Goal: Answer question/provide support: Share knowledge or assist other users

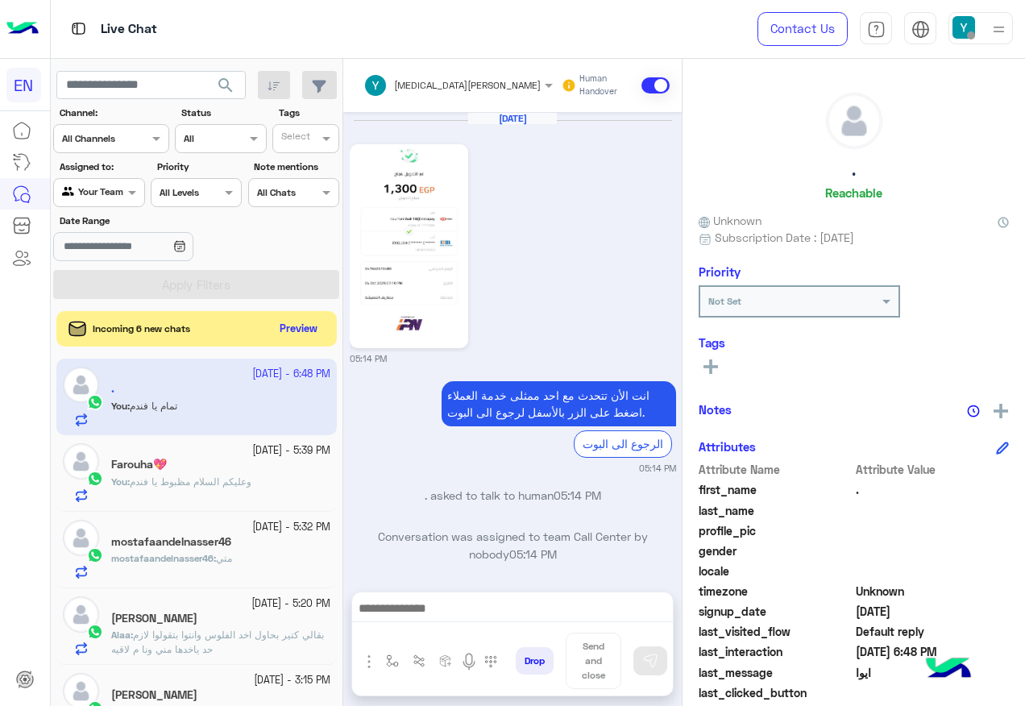
scroll to position [162, 0]
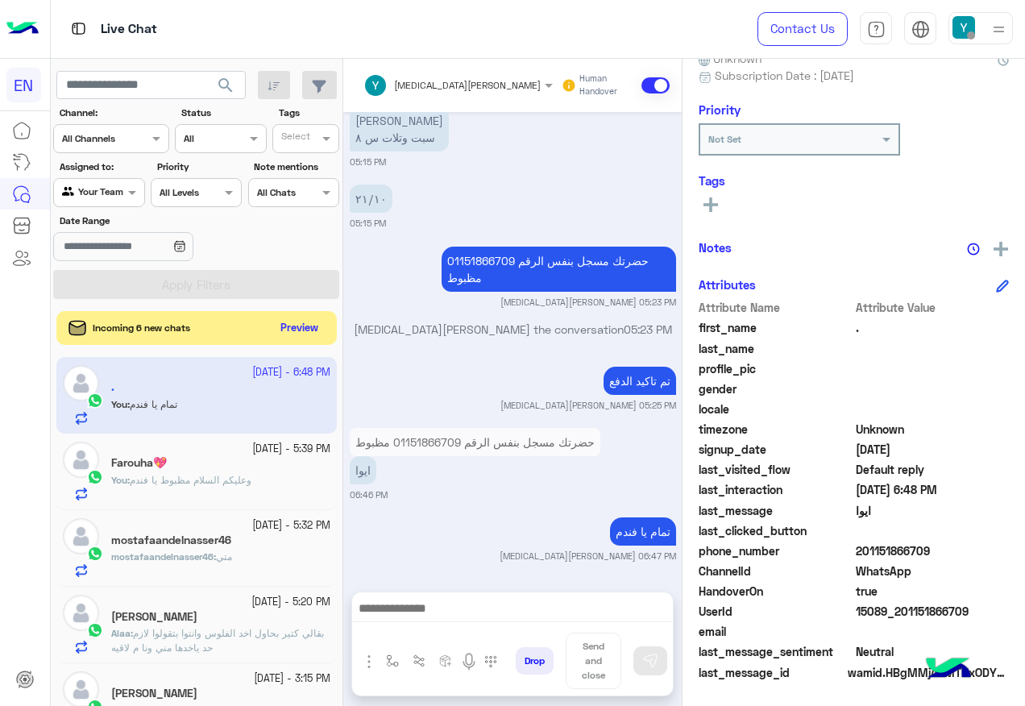
click at [313, 330] on button "Preview" at bounding box center [300, 329] width 50 height 22
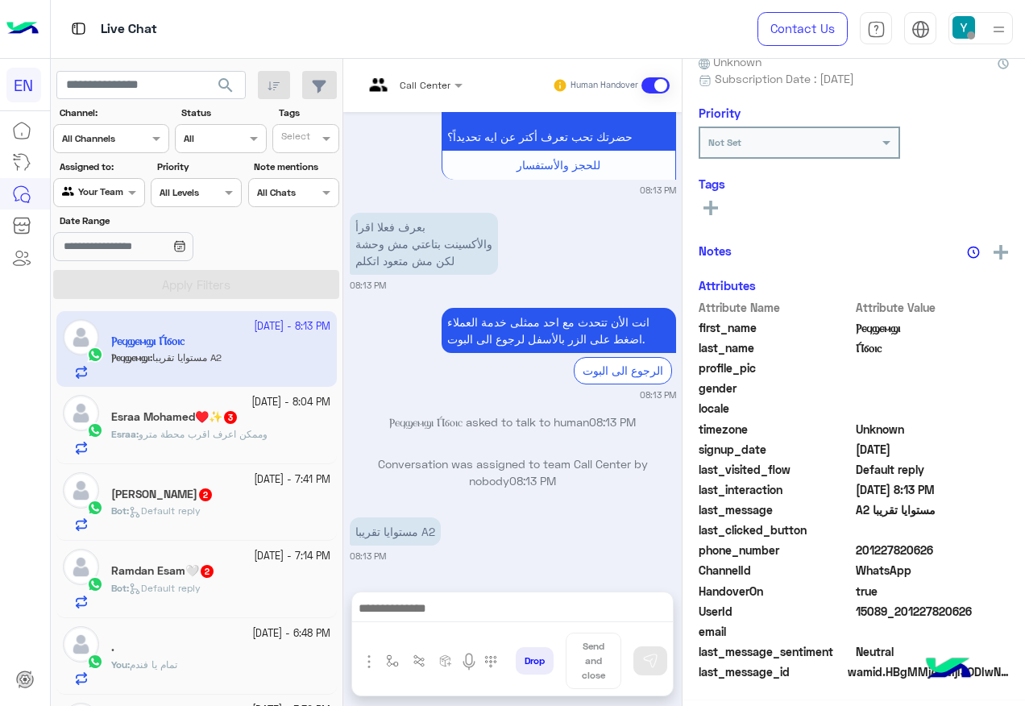
scroll to position [162, 0]
click at [437, 86] on div at bounding box center [412, 82] width 115 height 15
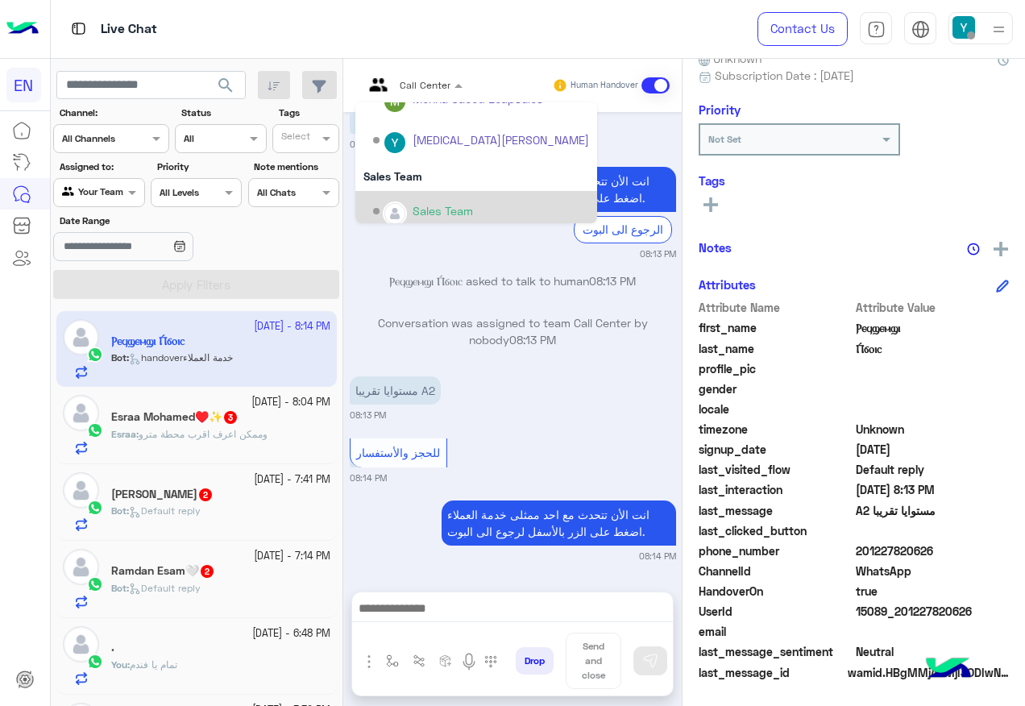
scroll to position [268, 0]
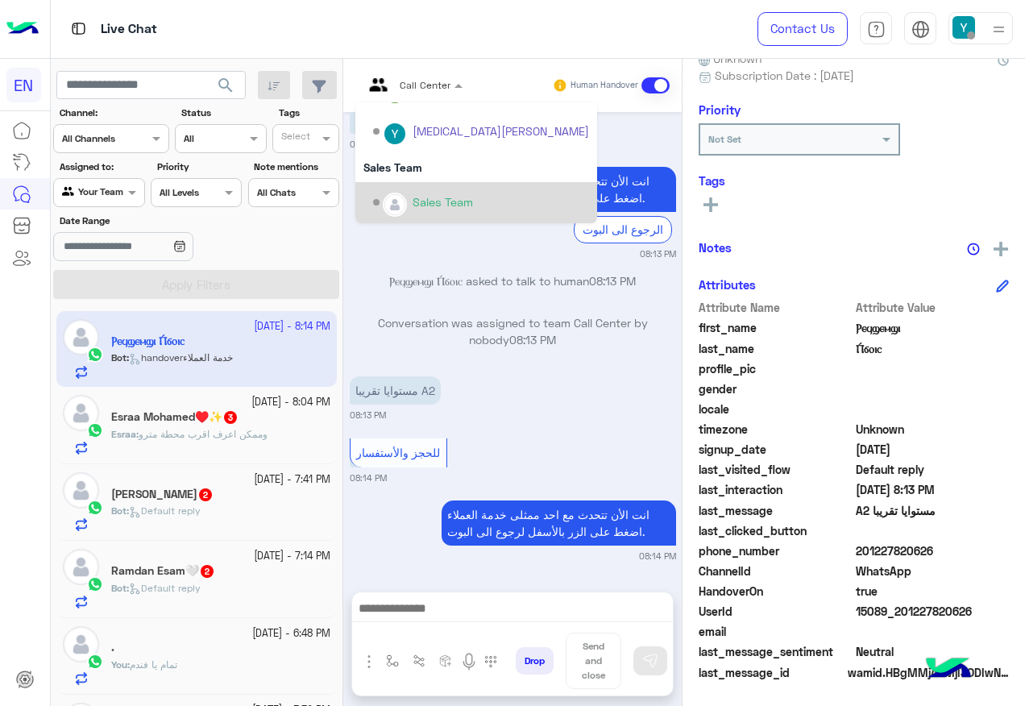
click at [454, 185] on div "Sales Team" at bounding box center [476, 202] width 242 height 41
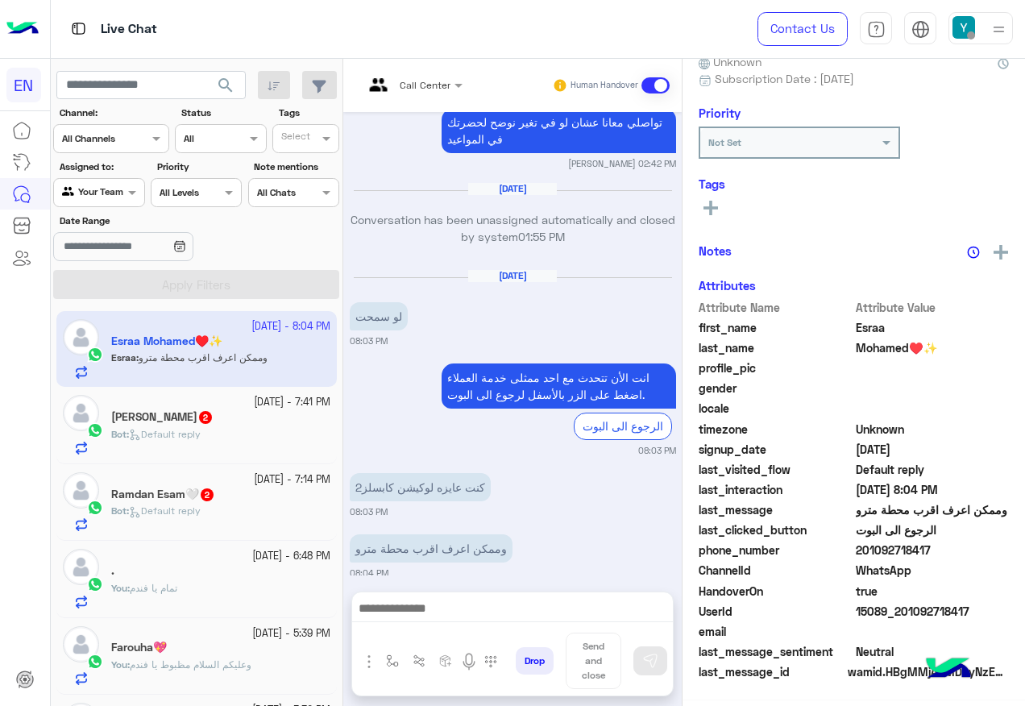
scroll to position [162, 0]
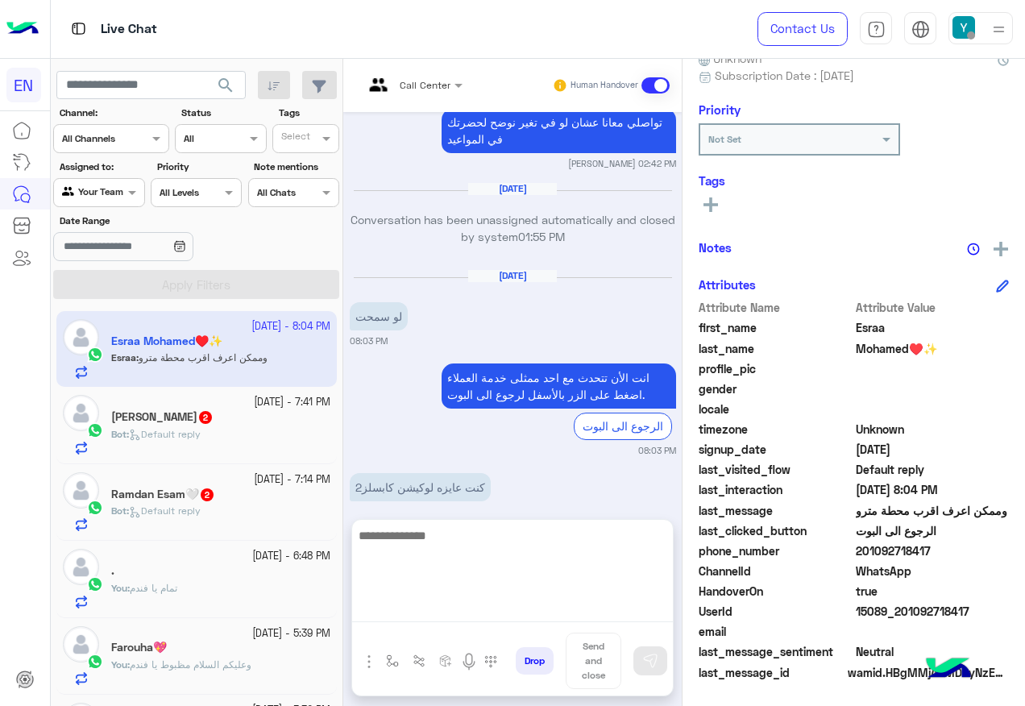
click at [559, 614] on textarea at bounding box center [512, 574] width 321 height 97
paste textarea "**********"
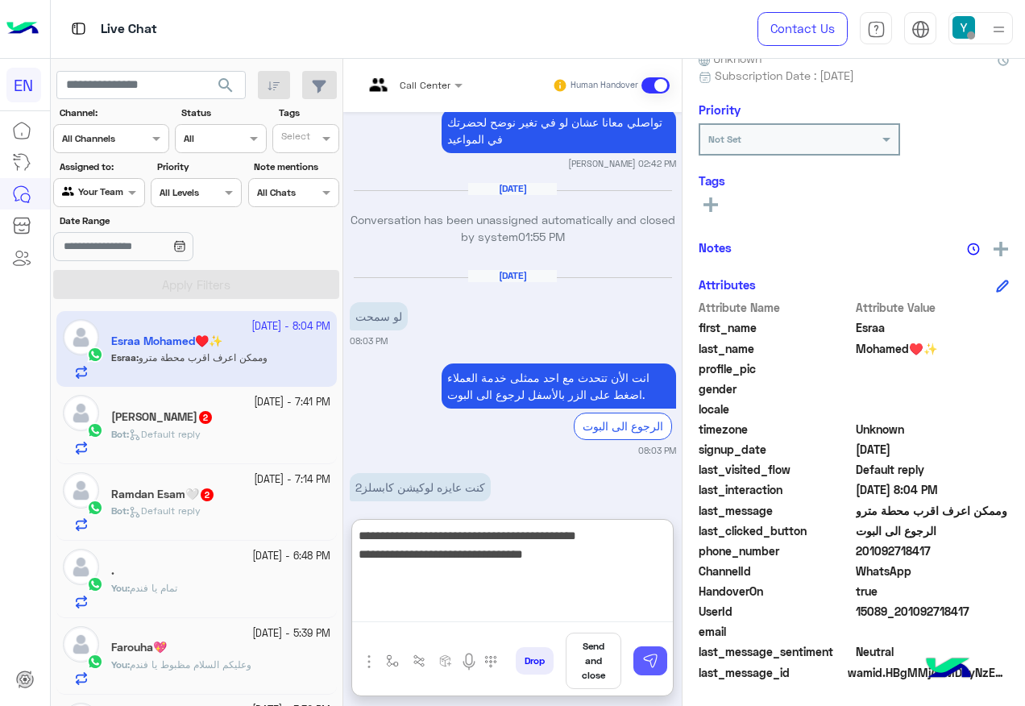
type textarea "**********"
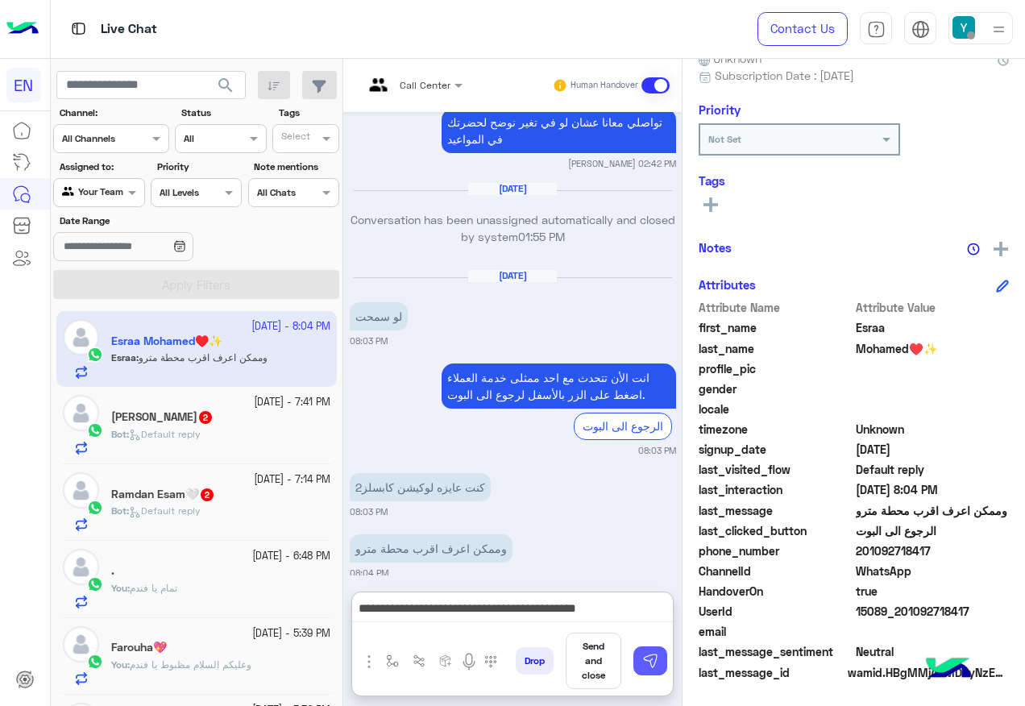
click at [662, 660] on button at bounding box center [651, 660] width 34 height 29
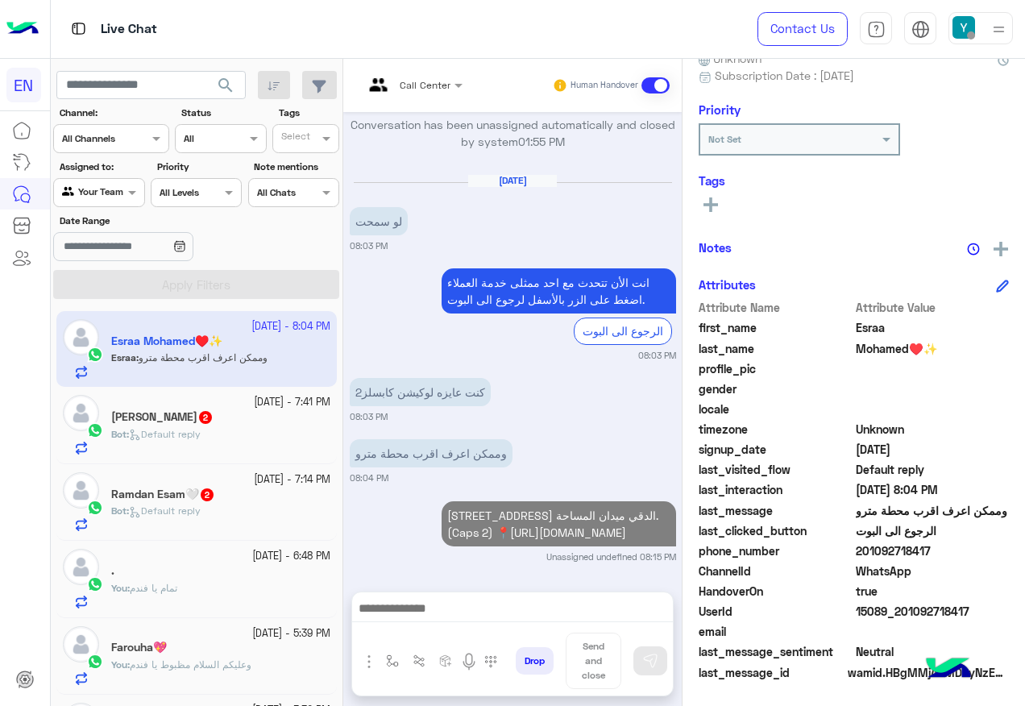
scroll to position [913, 0]
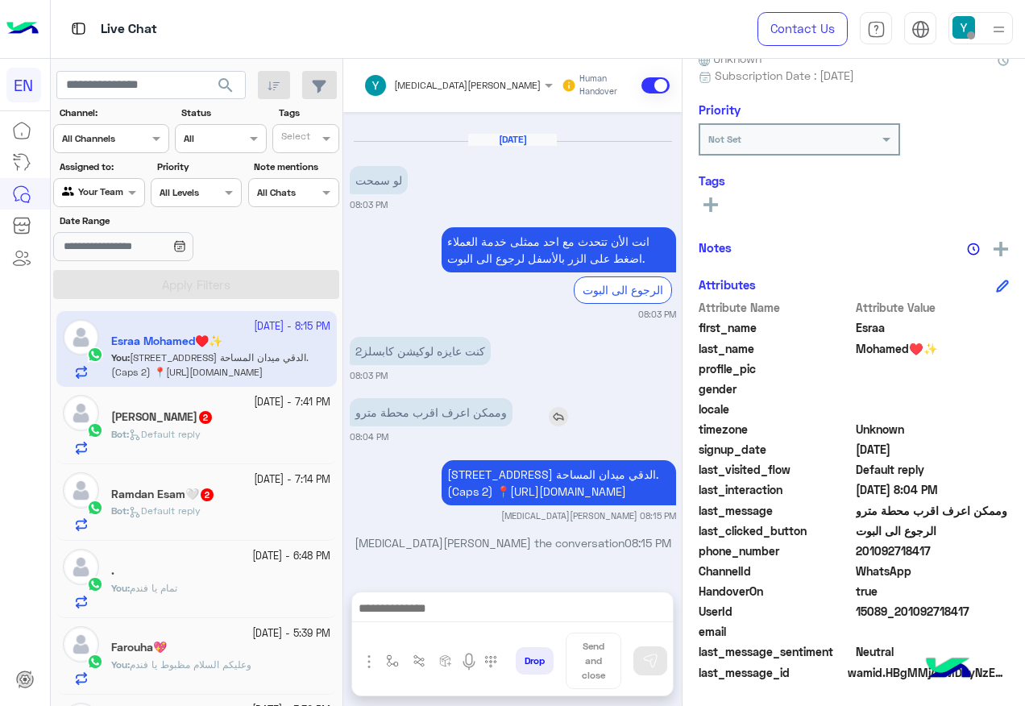
click at [549, 407] on img at bounding box center [558, 416] width 19 height 19
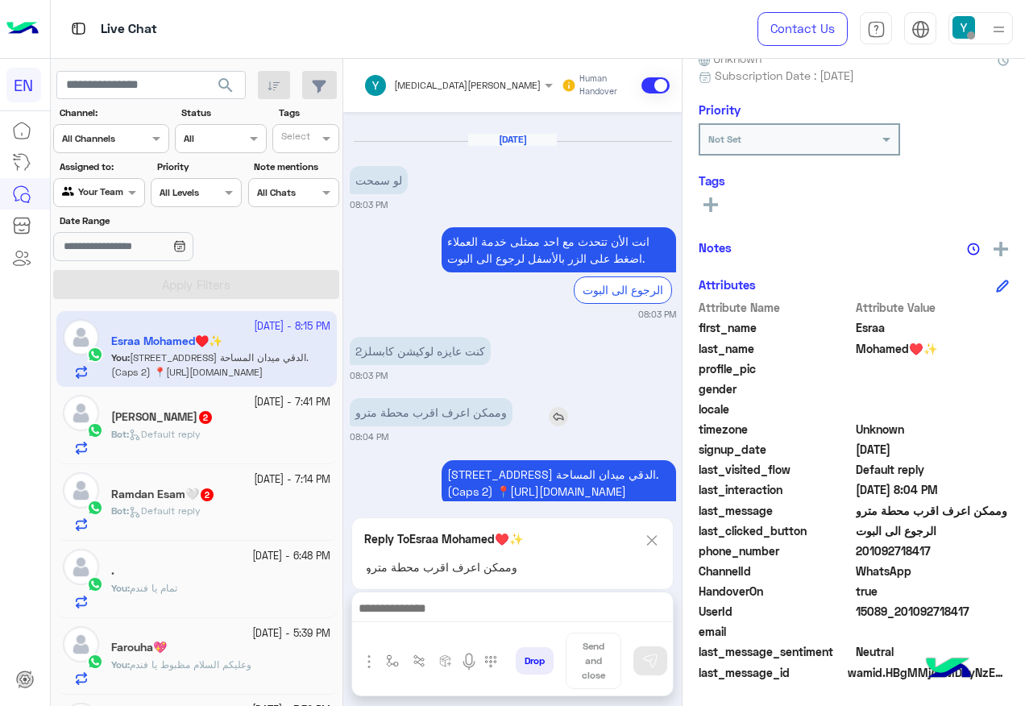
scroll to position [928, 0]
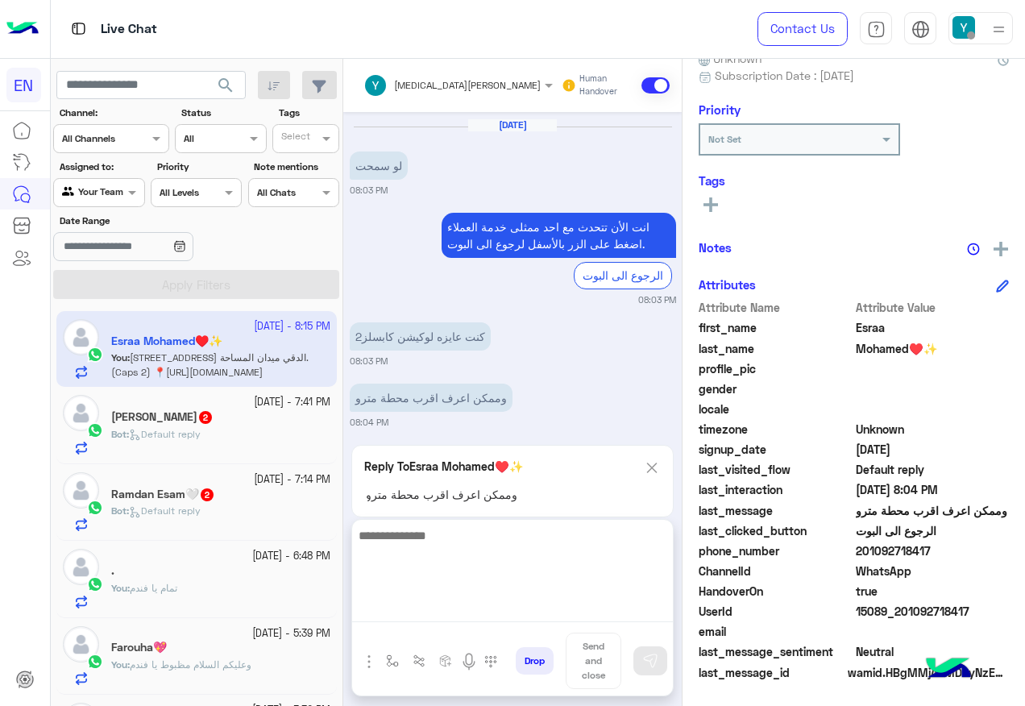
click at [518, 607] on textarea at bounding box center [512, 574] width 321 height 97
type textarea "**********"
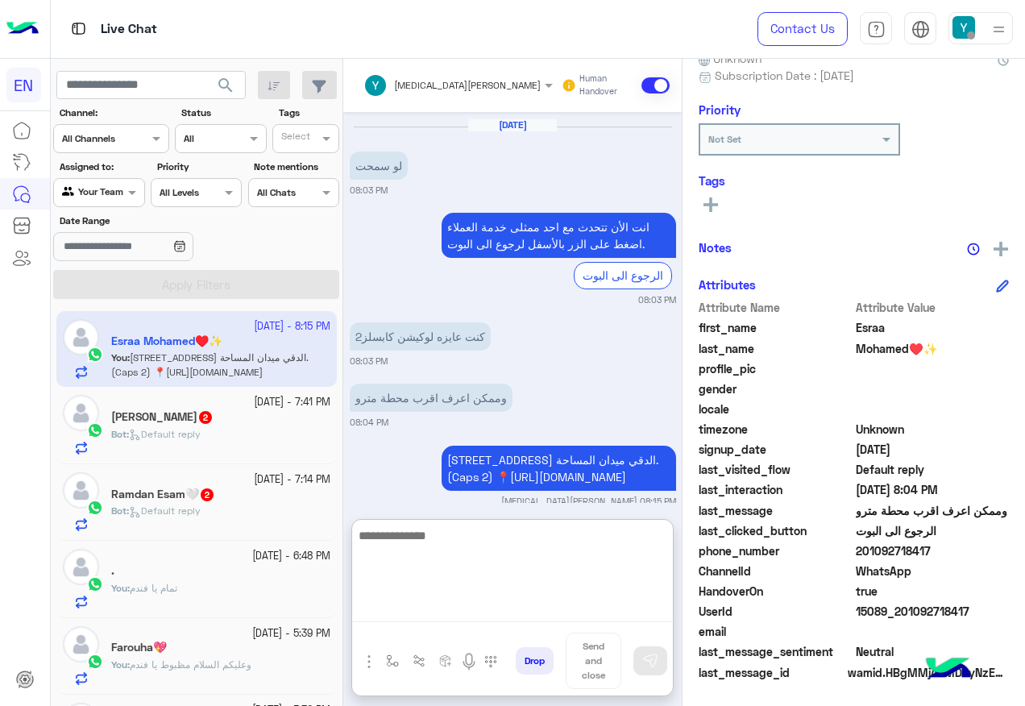
scroll to position [1076, 0]
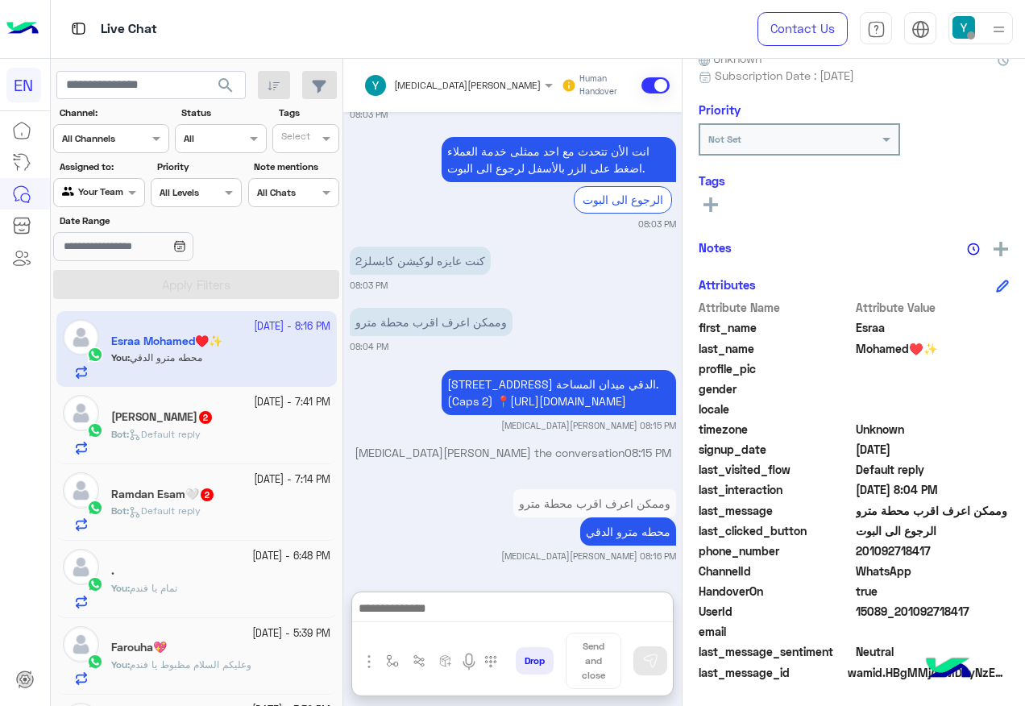
click at [186, 459] on div "[DATE] - 7:41 PM [PERSON_NAME] 2 Bot : Default reply" at bounding box center [196, 425] width 281 height 77
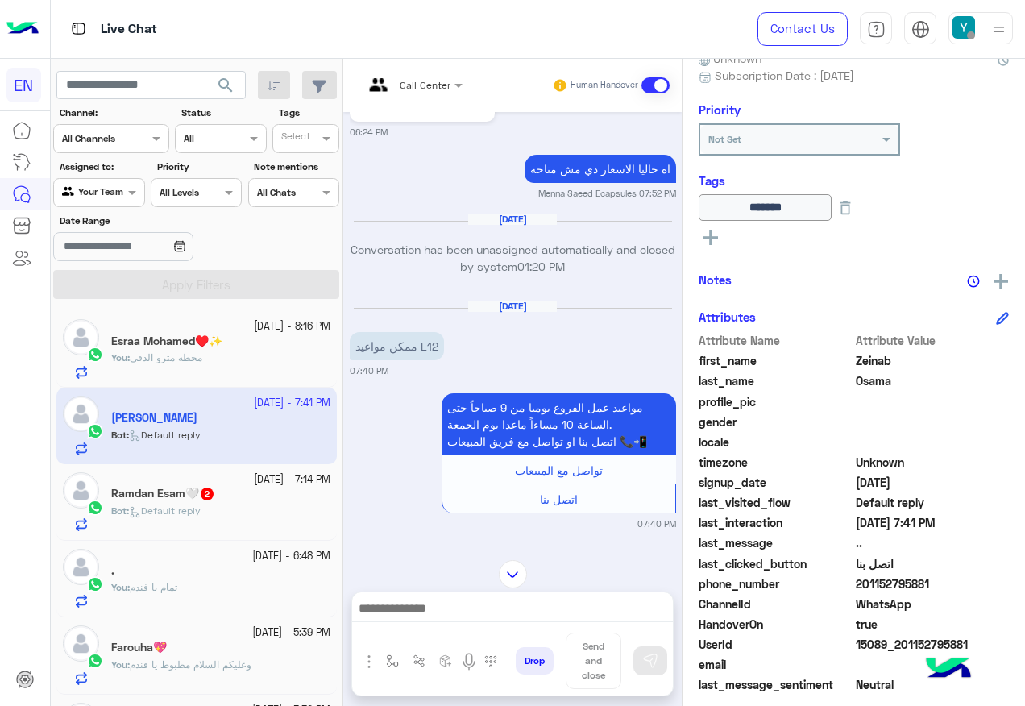
scroll to position [1184, 0]
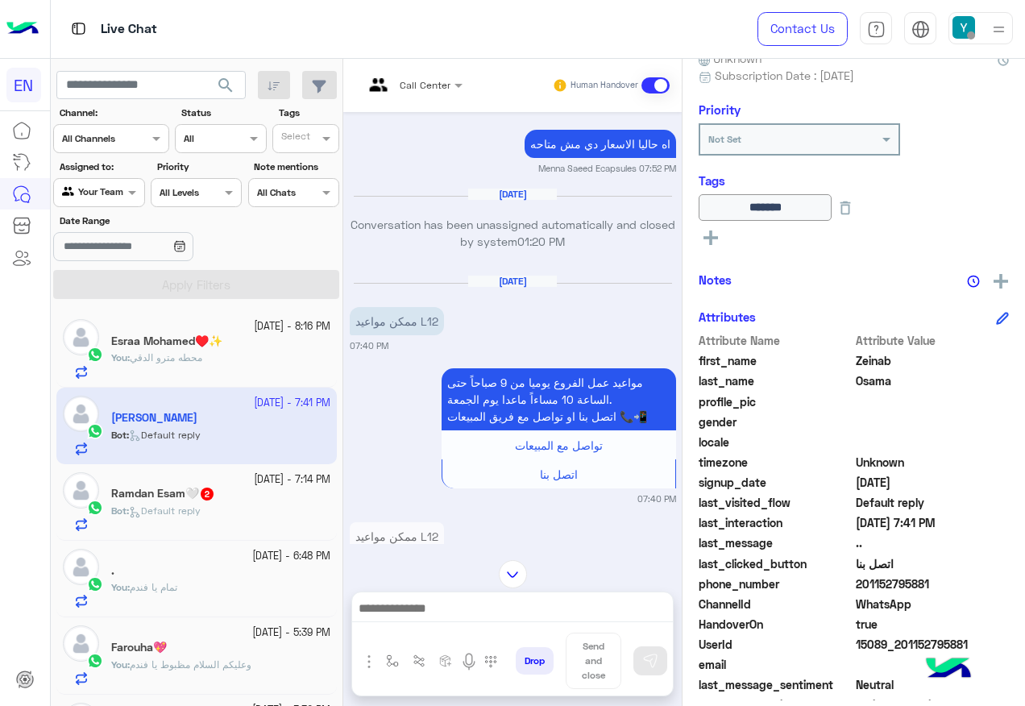
click at [247, 493] on div "Ramdan Esam🤍 2" at bounding box center [220, 495] width 219 height 17
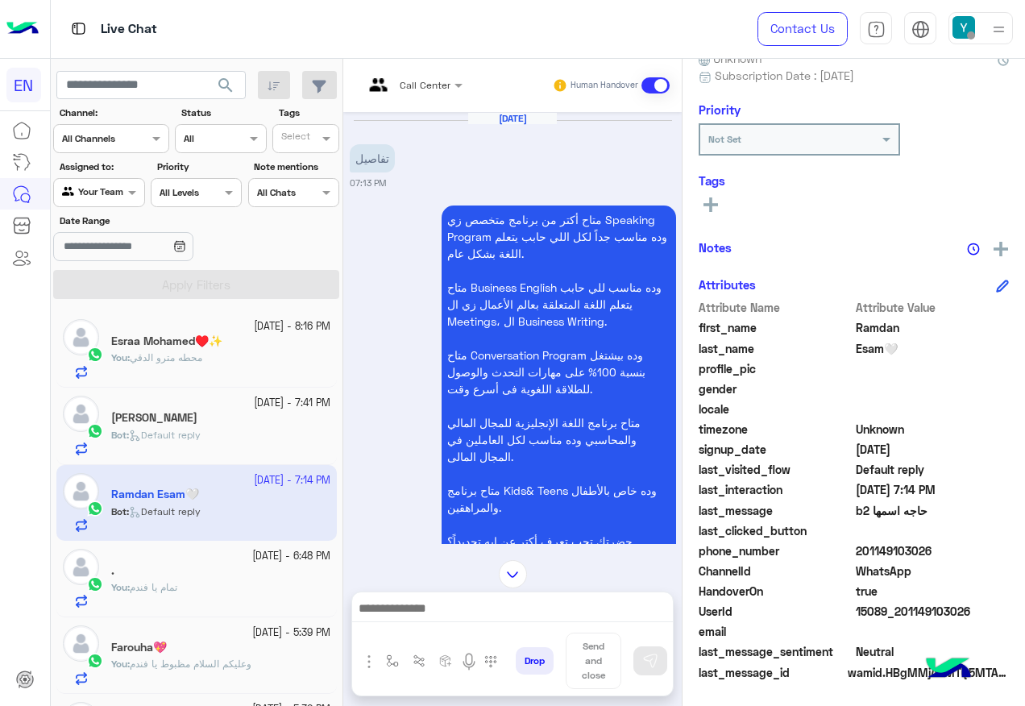
click at [438, 85] on div at bounding box center [412, 82] width 115 height 15
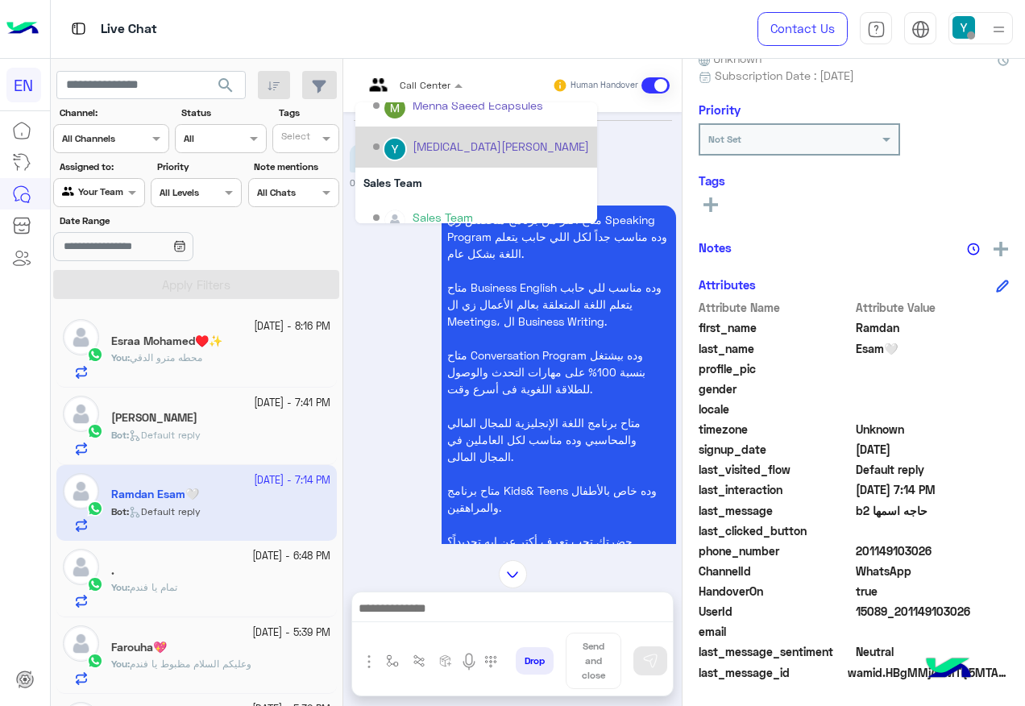
scroll to position [268, 0]
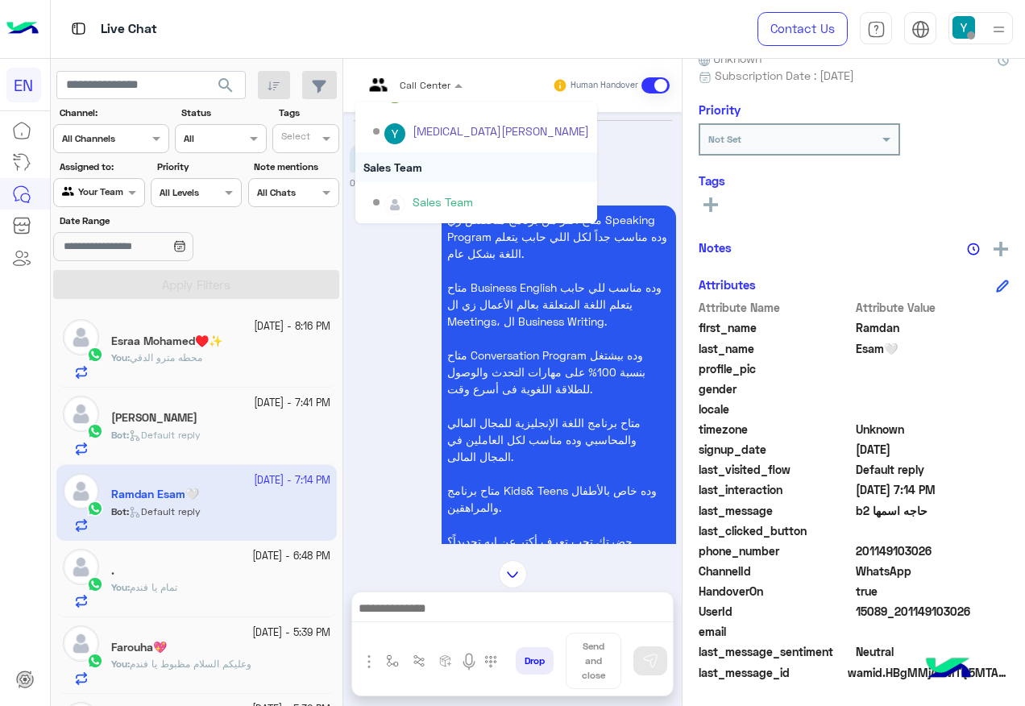
click at [443, 162] on div "Sales Team" at bounding box center [476, 167] width 242 height 30
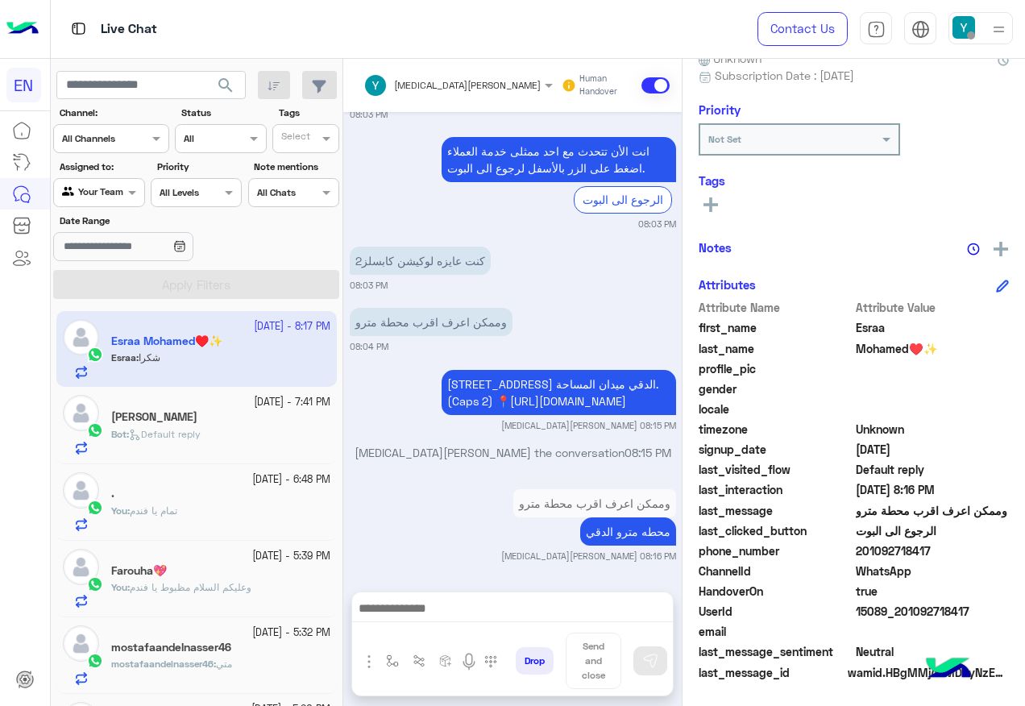
scroll to position [1065, 0]
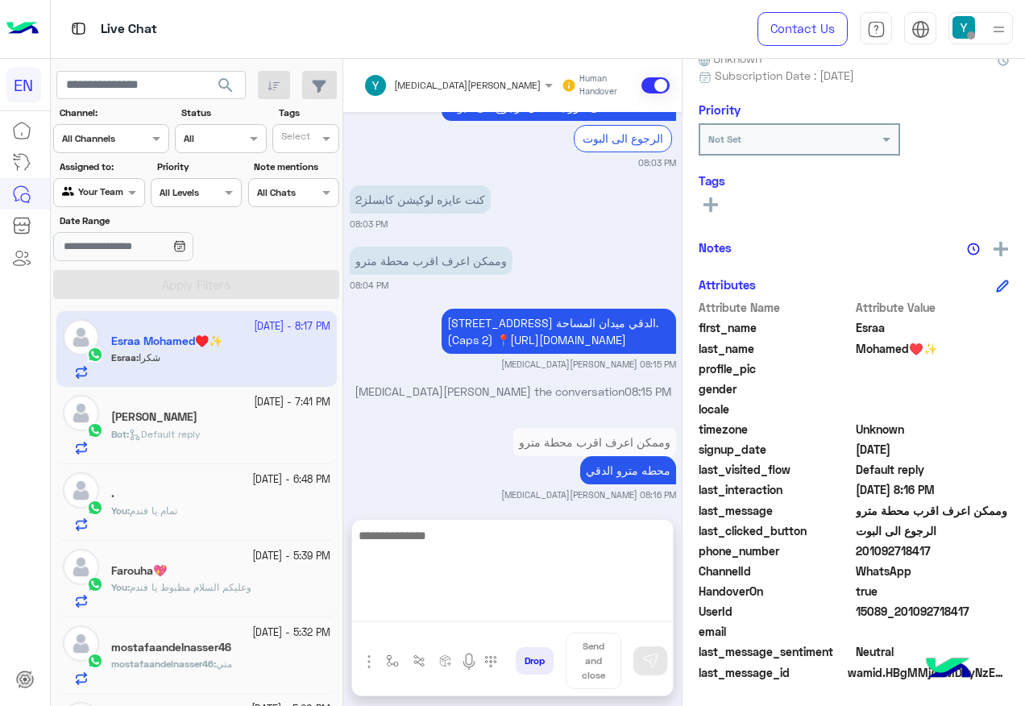
click at [513, 604] on textarea at bounding box center [512, 574] width 321 height 97
type textarea "**********"
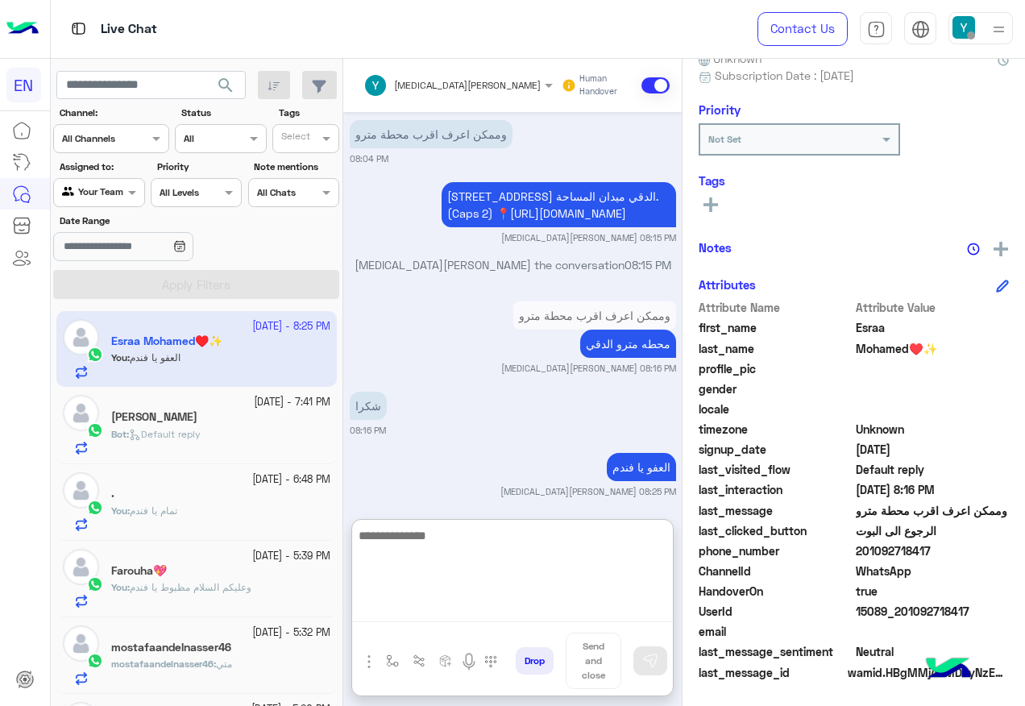
scroll to position [1199, 0]
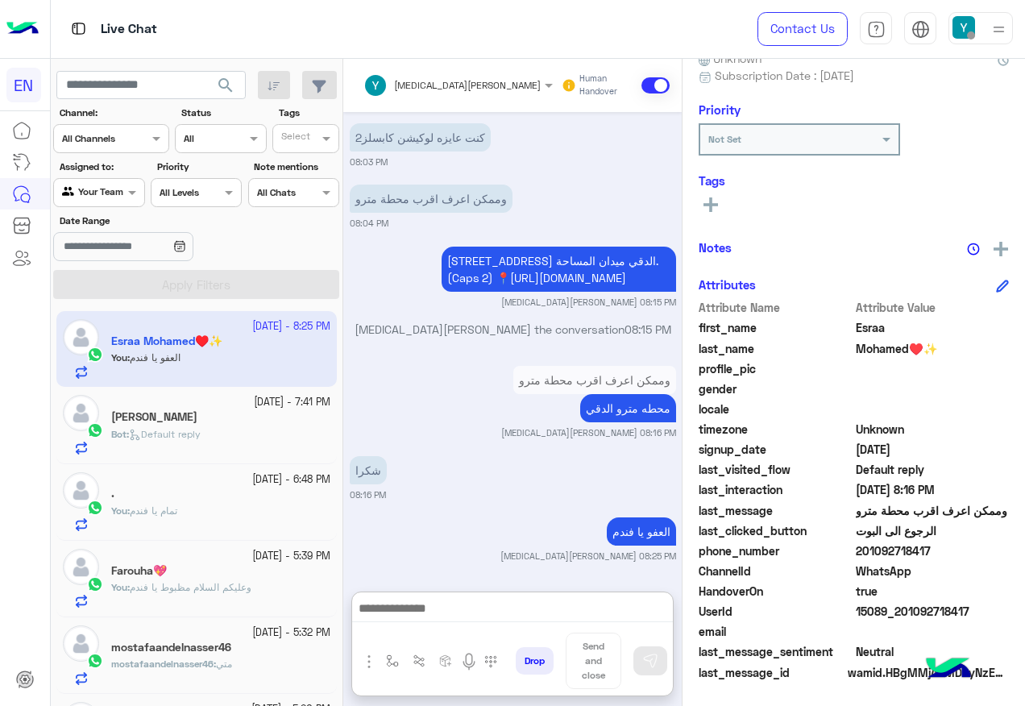
click at [118, 185] on div at bounding box center [98, 190] width 89 height 15
click at [121, 288] on b "Your Inbox" at bounding box center [105, 285] width 56 height 14
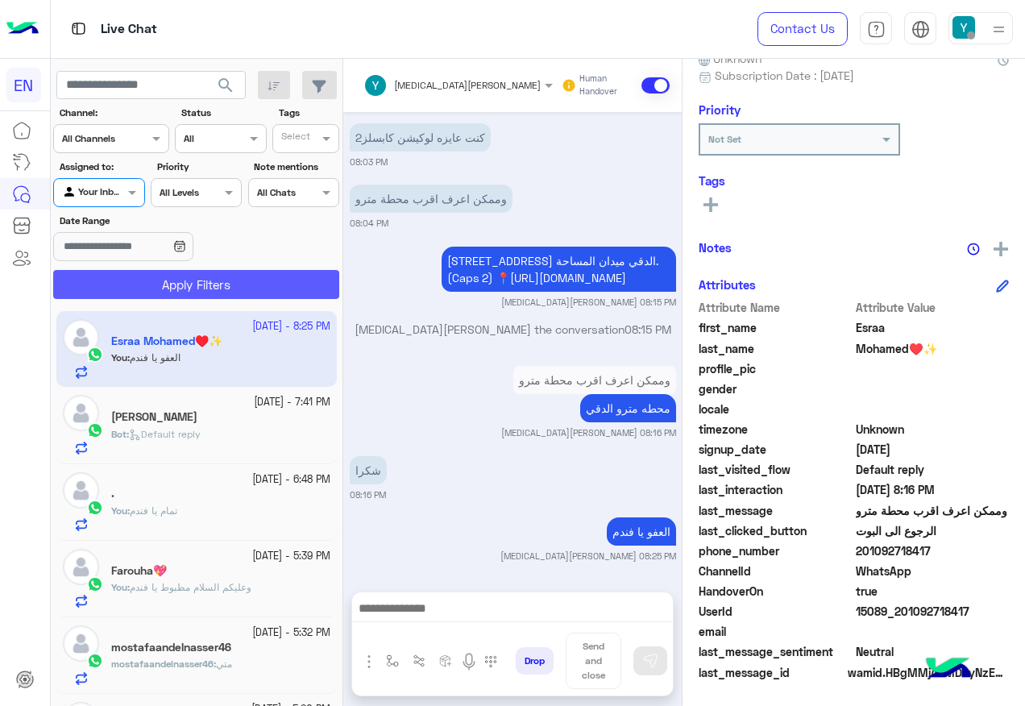
click at [135, 279] on button "Apply Filters" at bounding box center [196, 284] width 286 height 29
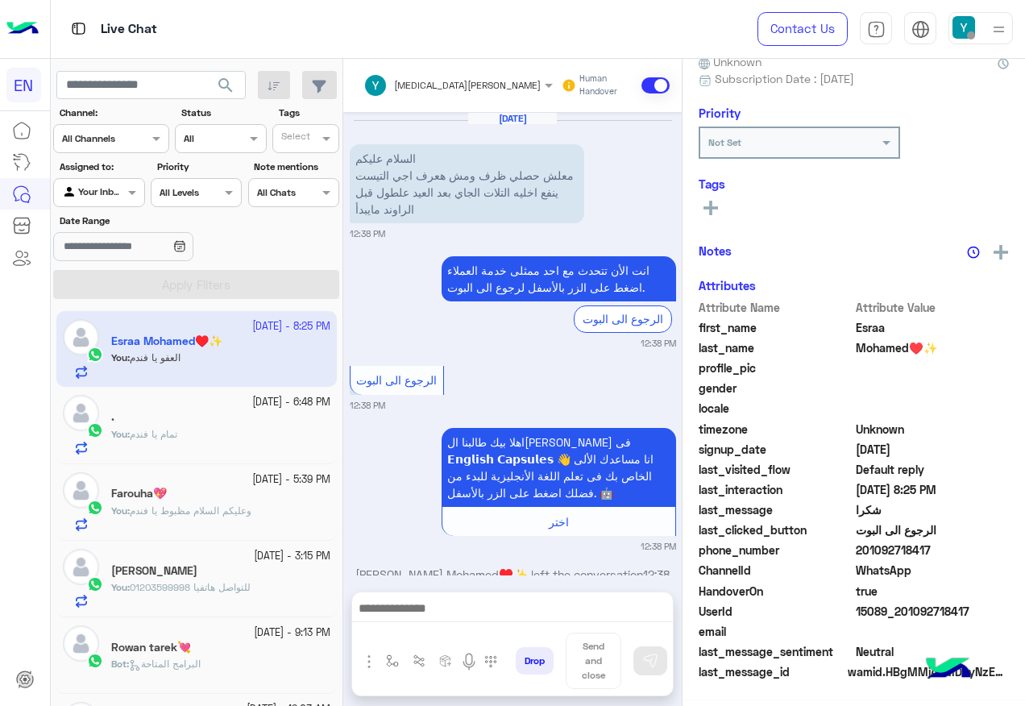
scroll to position [1127, 0]
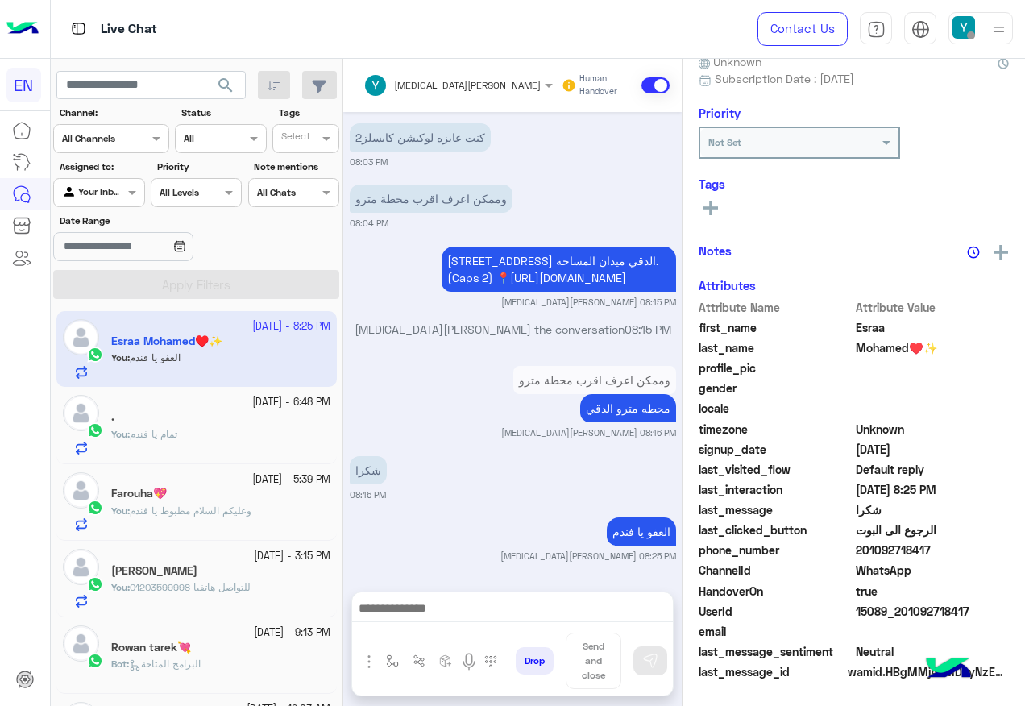
drag, startPoint x: 68, startPoint y: 189, endPoint x: 69, endPoint y: 207, distance: 17.8
click at [68, 196] on input "text" at bounding box center [80, 191] width 37 height 15
click at [77, 252] on b "Unassigned" at bounding box center [107, 254] width 61 height 14
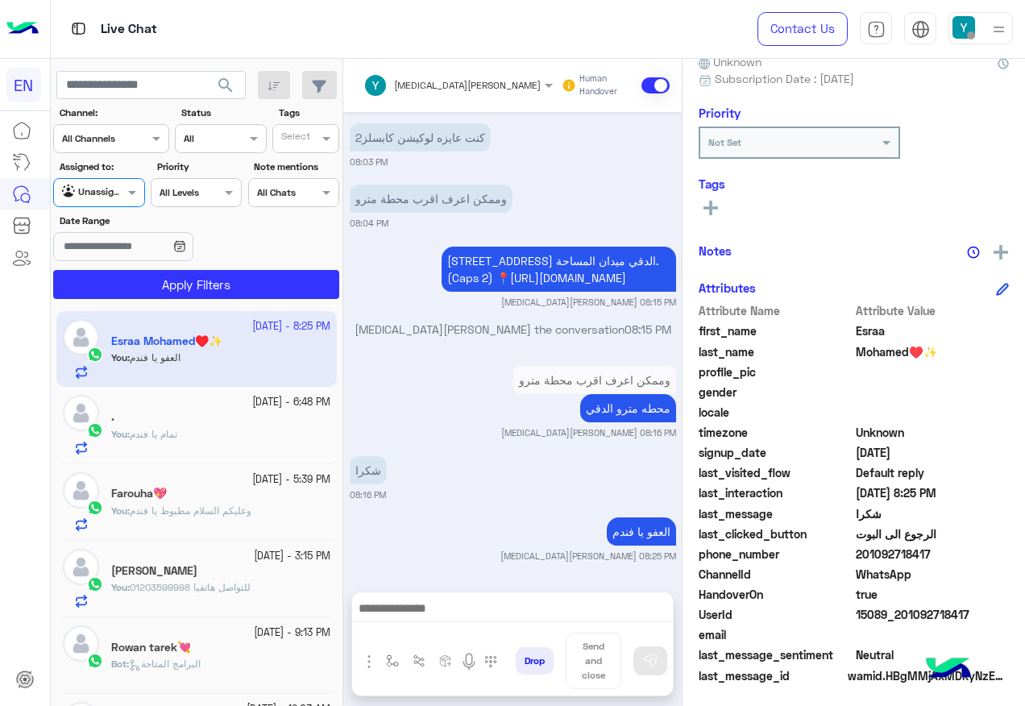
scroll to position [162, 0]
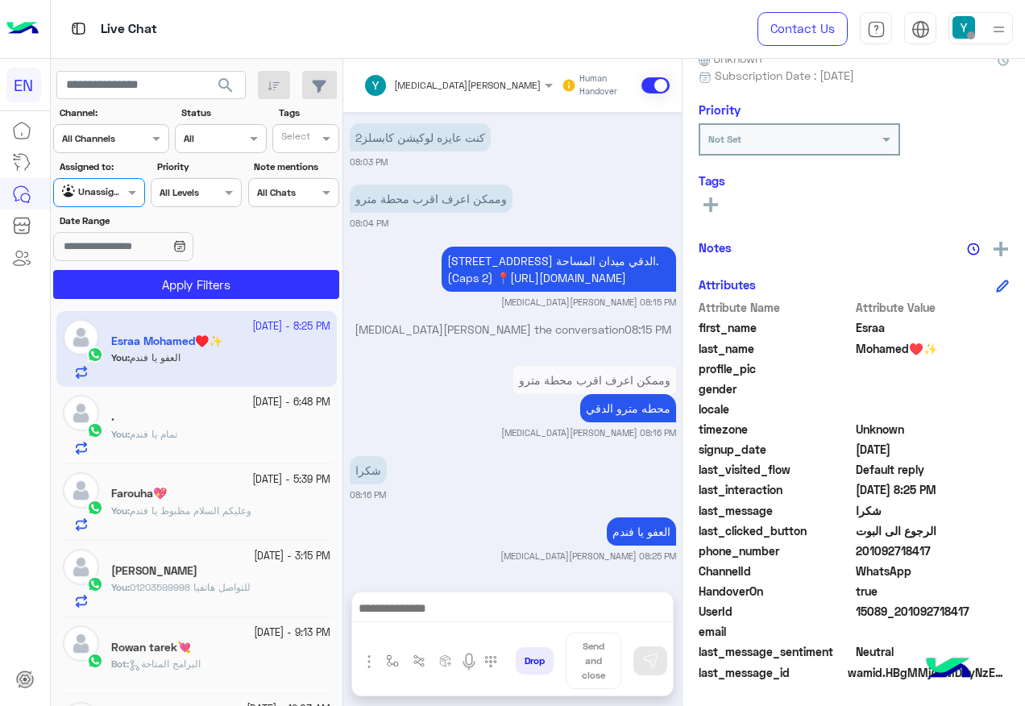
drag, startPoint x: 205, startPoint y: 310, endPoint x: 199, endPoint y: 298, distance: 13.3
click at [203, 310] on div "[DATE] - 8:25 PM Esraa Mohamed♥️✨ You : العفو يا فندم [DATE] - 6:48 PM . You : …" at bounding box center [197, 509] width 293 height 407
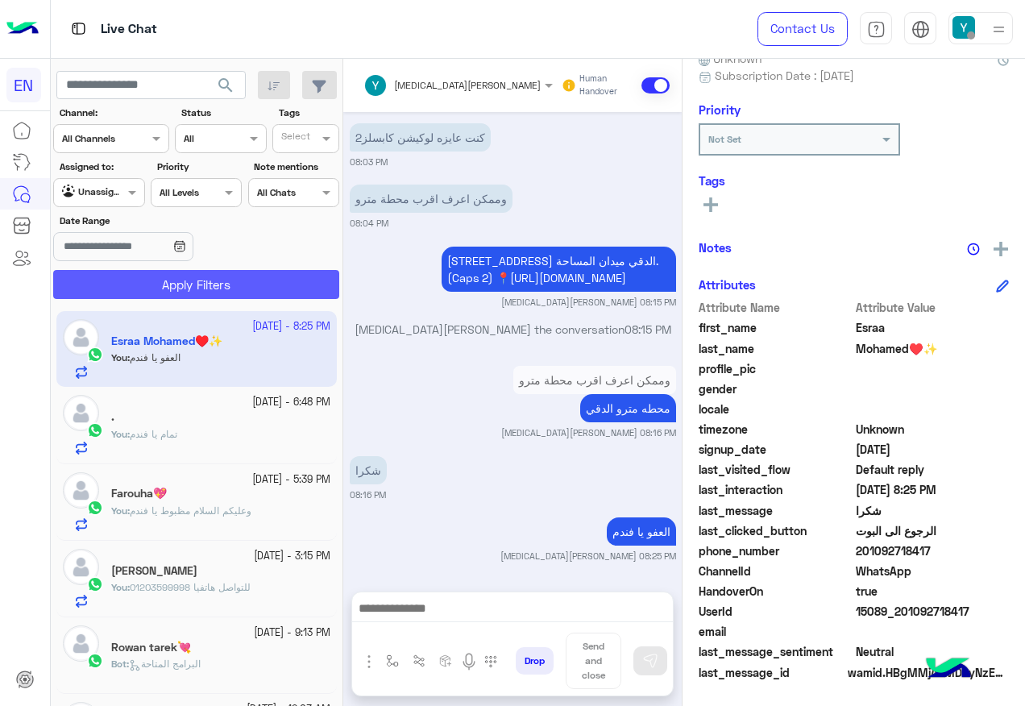
click at [202, 296] on button "Apply Filters" at bounding box center [196, 284] width 286 height 29
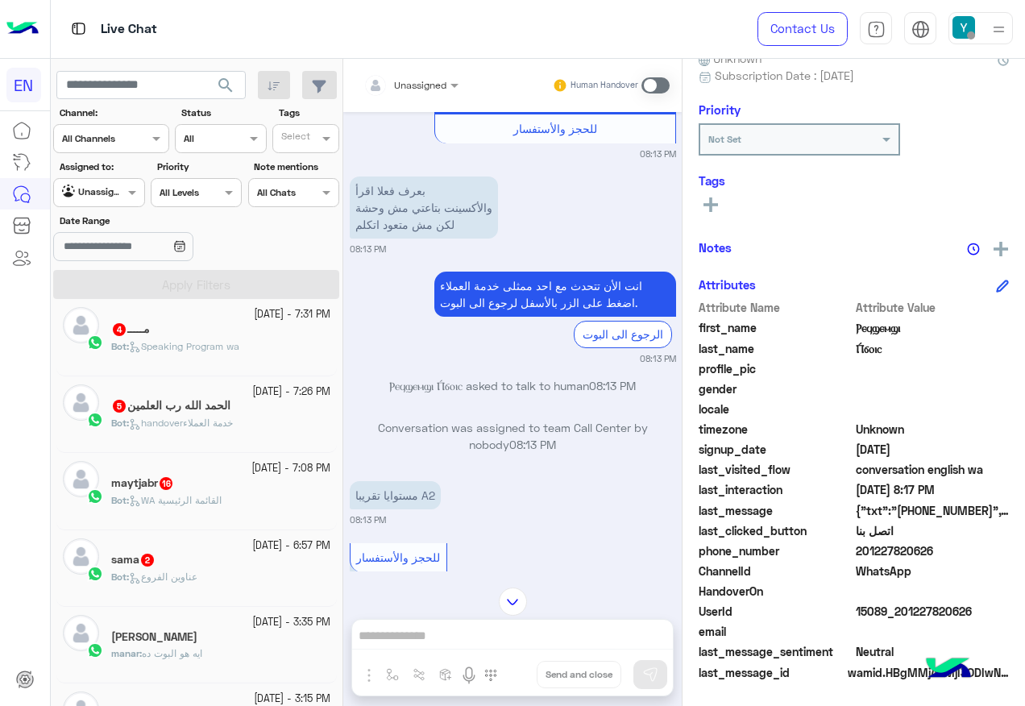
scroll to position [905, 0]
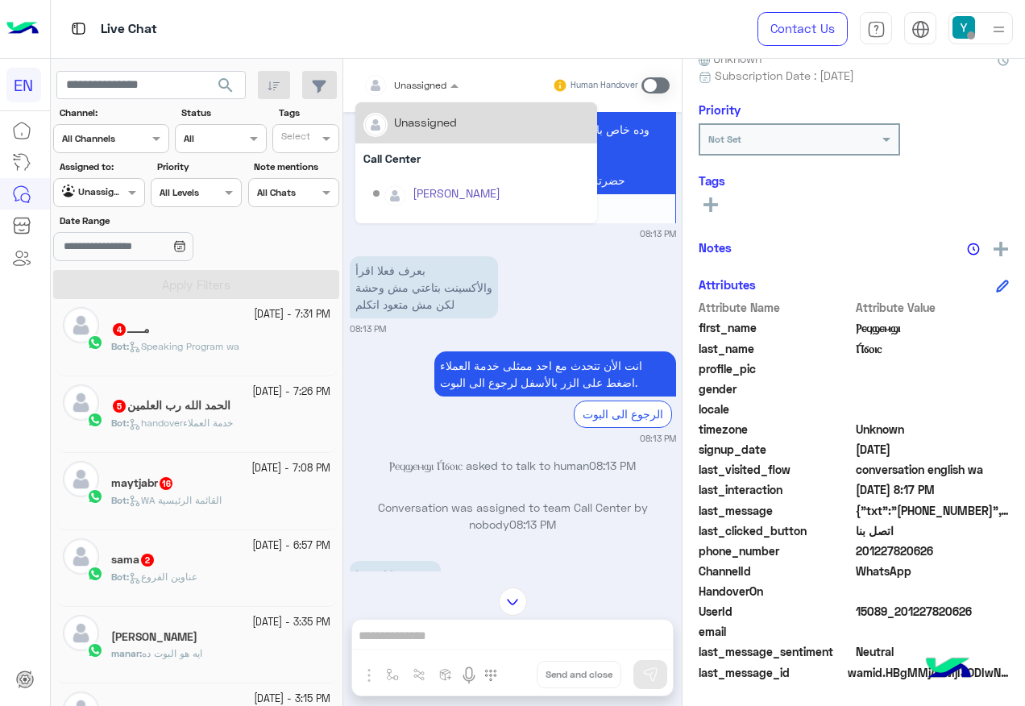
click at [419, 87] on input "text" at bounding box center [392, 83] width 56 height 15
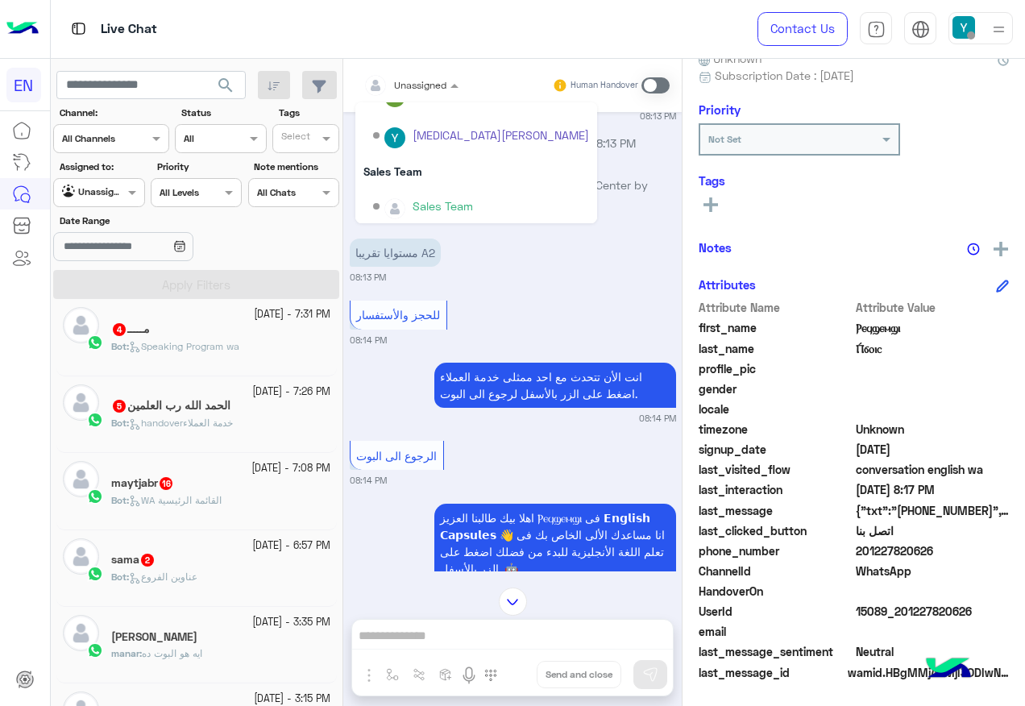
scroll to position [268, 0]
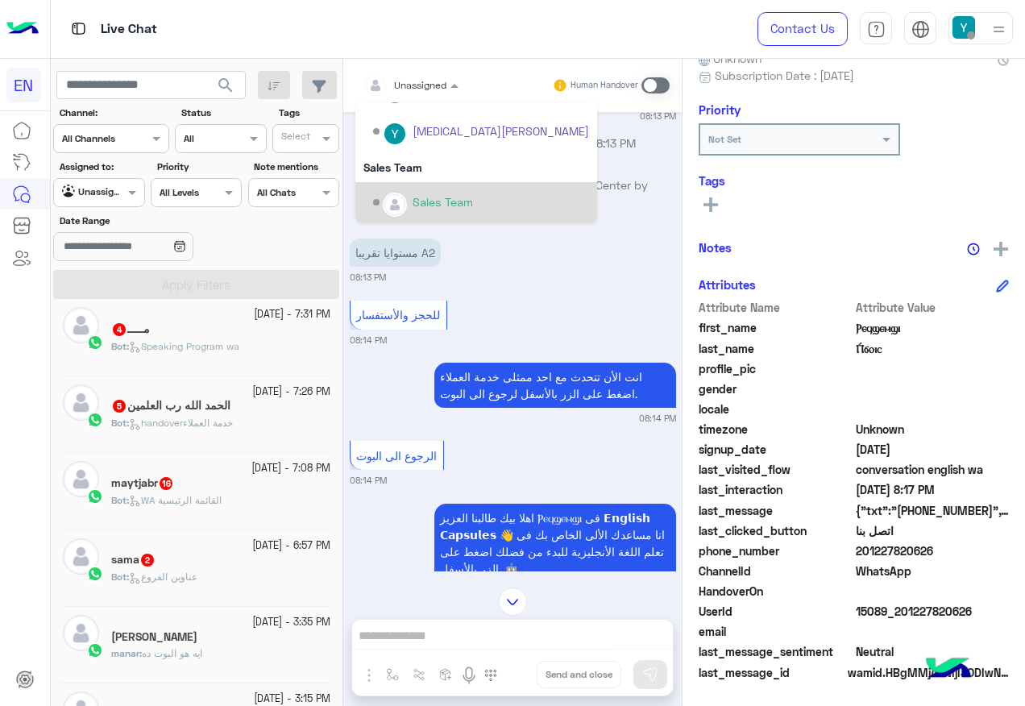
click at [425, 191] on div "Sales Team" at bounding box center [481, 203] width 216 height 28
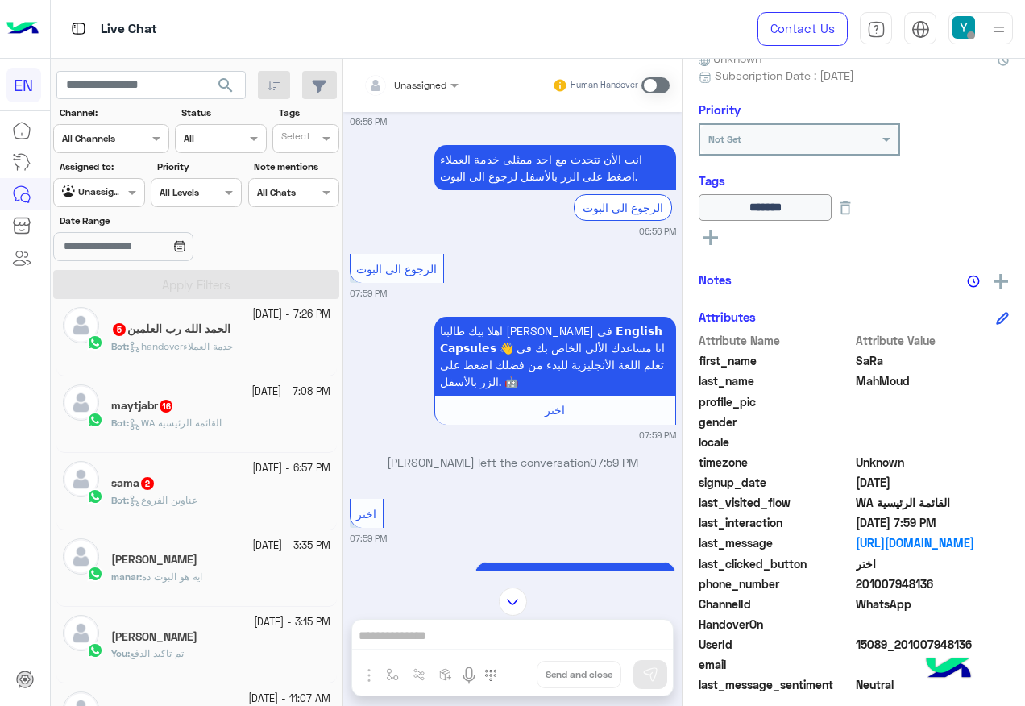
scroll to position [1517, 0]
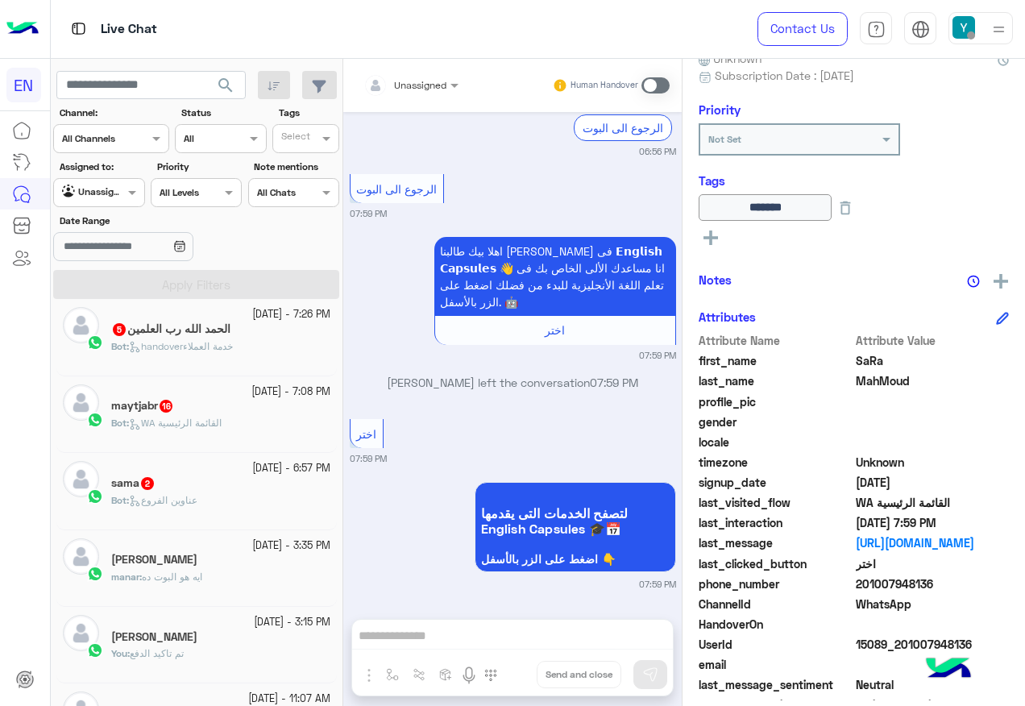
click at [203, 328] on h5 "الحمد الله رب العلمين 5" at bounding box center [170, 329] width 119 height 14
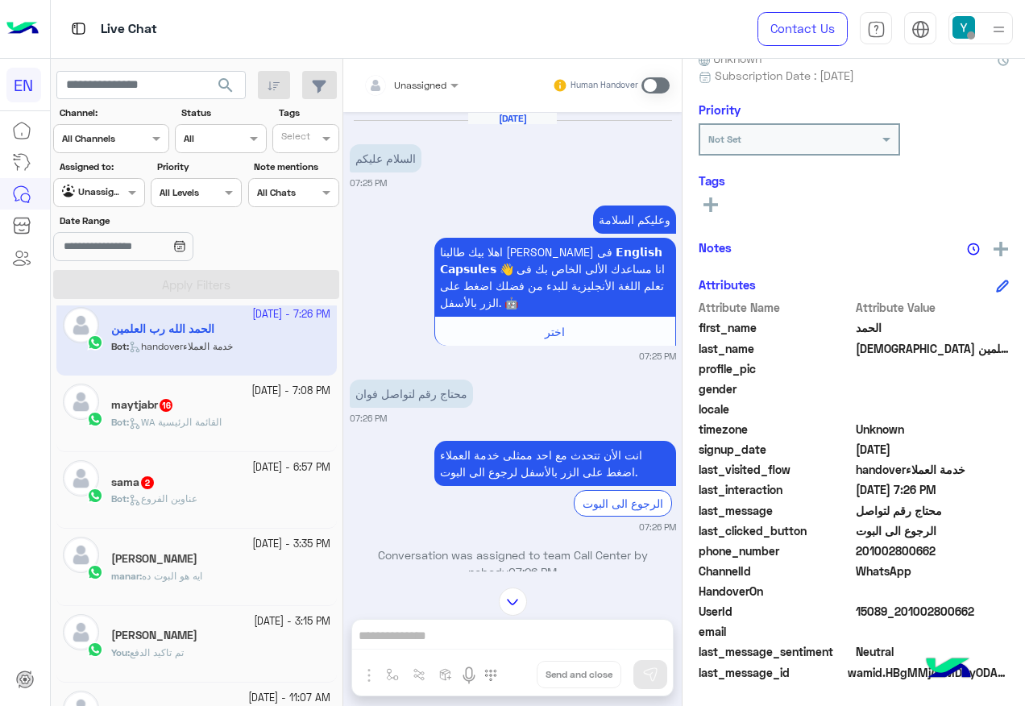
click at [561, 631] on div "Unassigned Human Handover [DATE] السلام عليكم 07:25 PM وعليكم السلامة اهلا بيك …" at bounding box center [512, 386] width 339 height 654
click at [662, 81] on span at bounding box center [656, 85] width 28 height 16
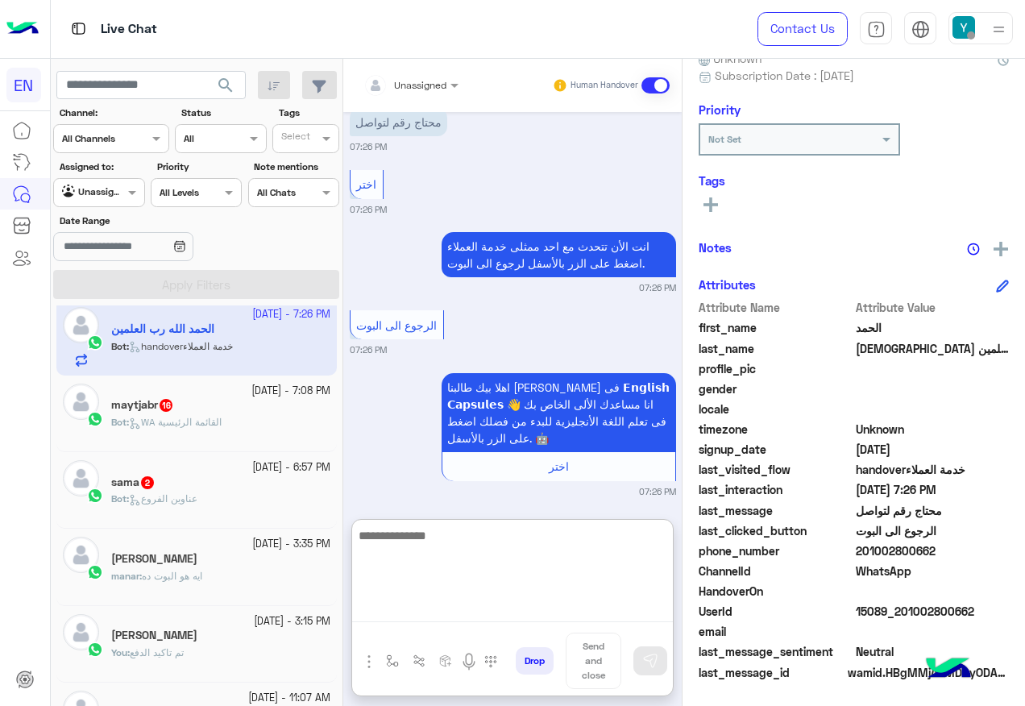
click at [502, 613] on textarea at bounding box center [512, 574] width 321 height 97
paste textarea "**********"
click at [559, 538] on textarea "**********" at bounding box center [512, 574] width 321 height 97
type textarea "**********"
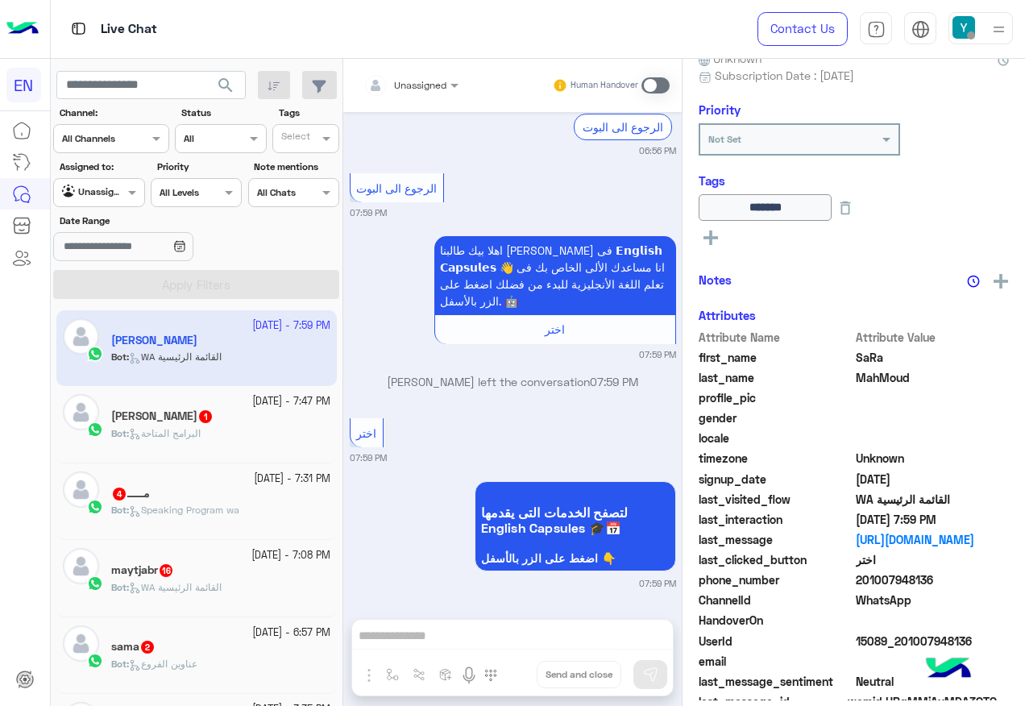
click at [223, 439] on div "Bot : البرامج المتاحة" at bounding box center [220, 440] width 219 height 28
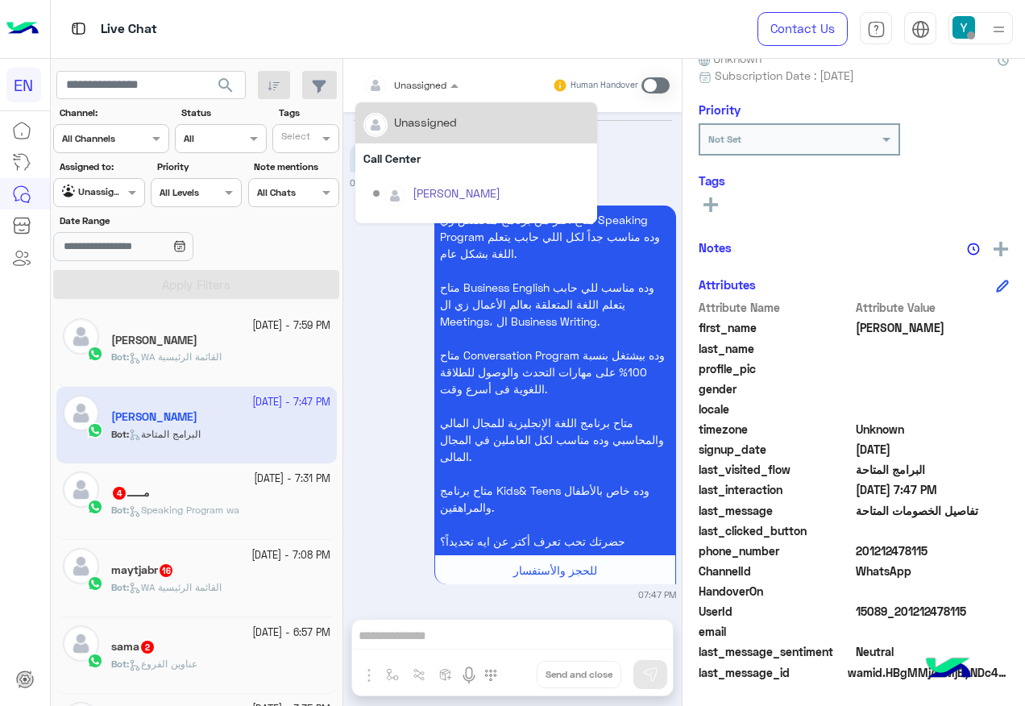
click at [443, 93] on div "Unassigned" at bounding box center [405, 85] width 83 height 32
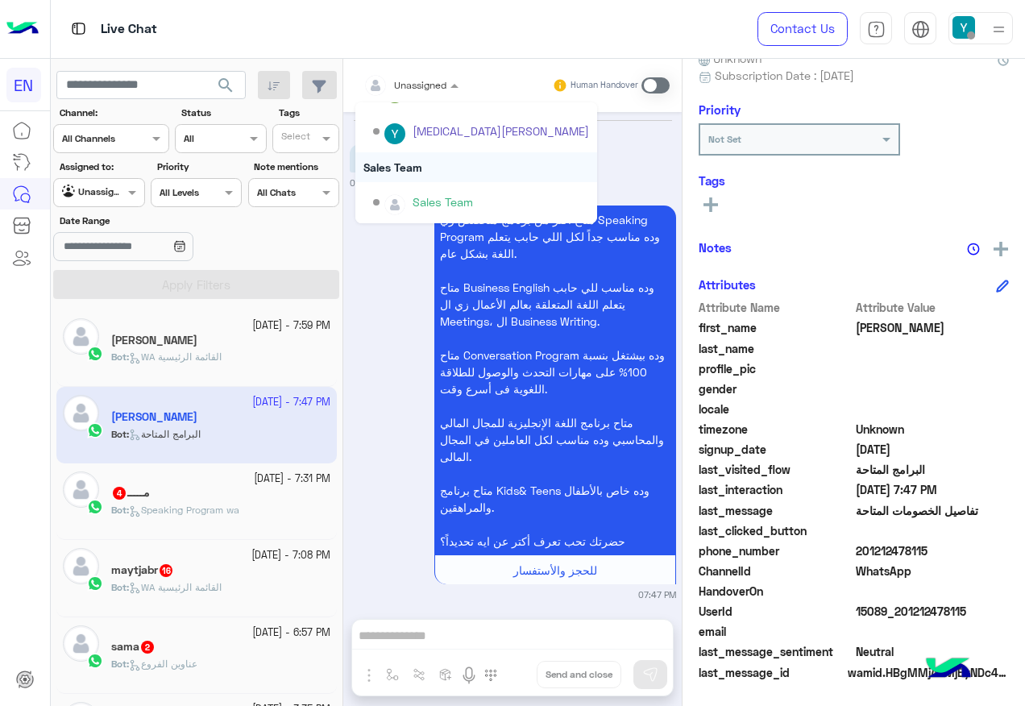
click at [468, 167] on div "Sales Team" at bounding box center [476, 167] width 242 height 30
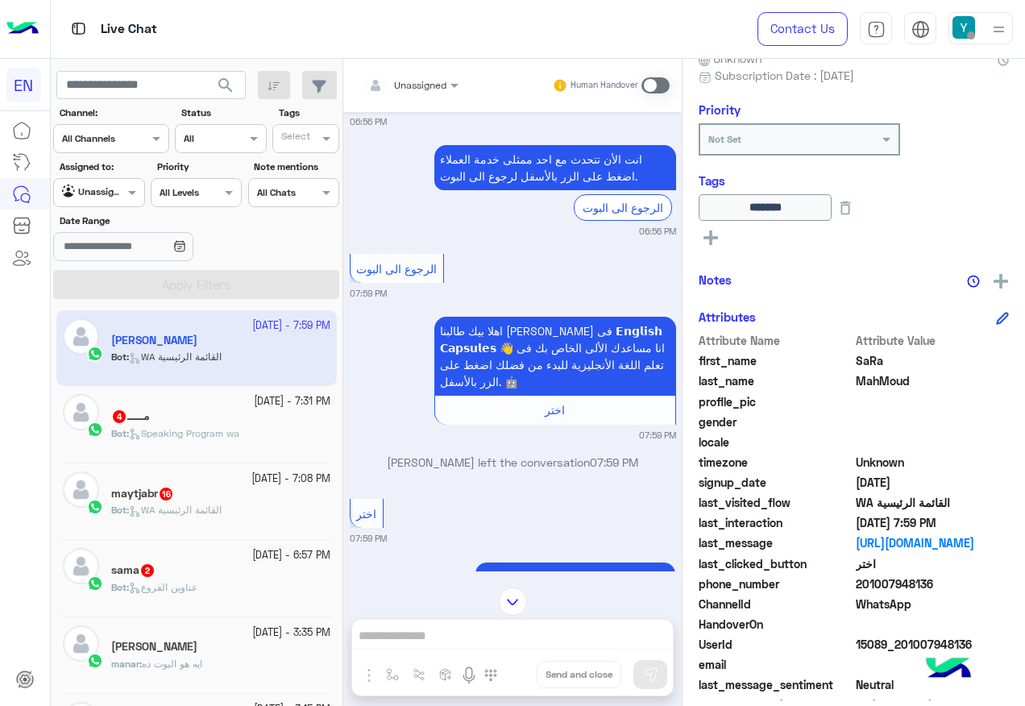
click at [276, 422] on div "ْمـــــ 4" at bounding box center [220, 417] width 219 height 17
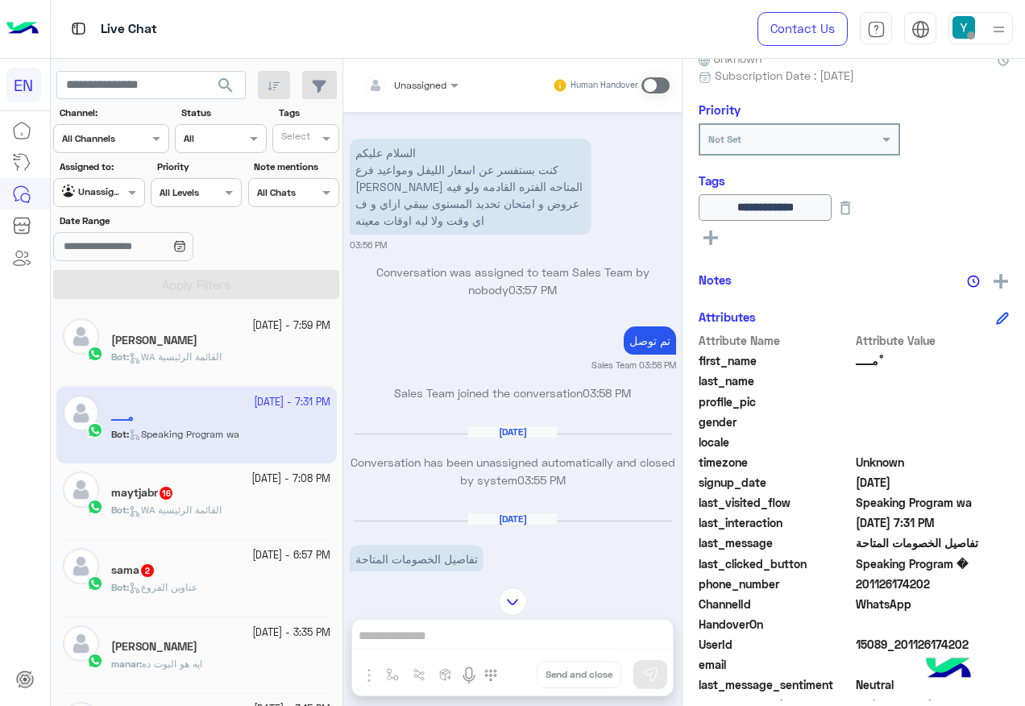
click at [429, 90] on span "Unassigned" at bounding box center [420, 85] width 52 height 12
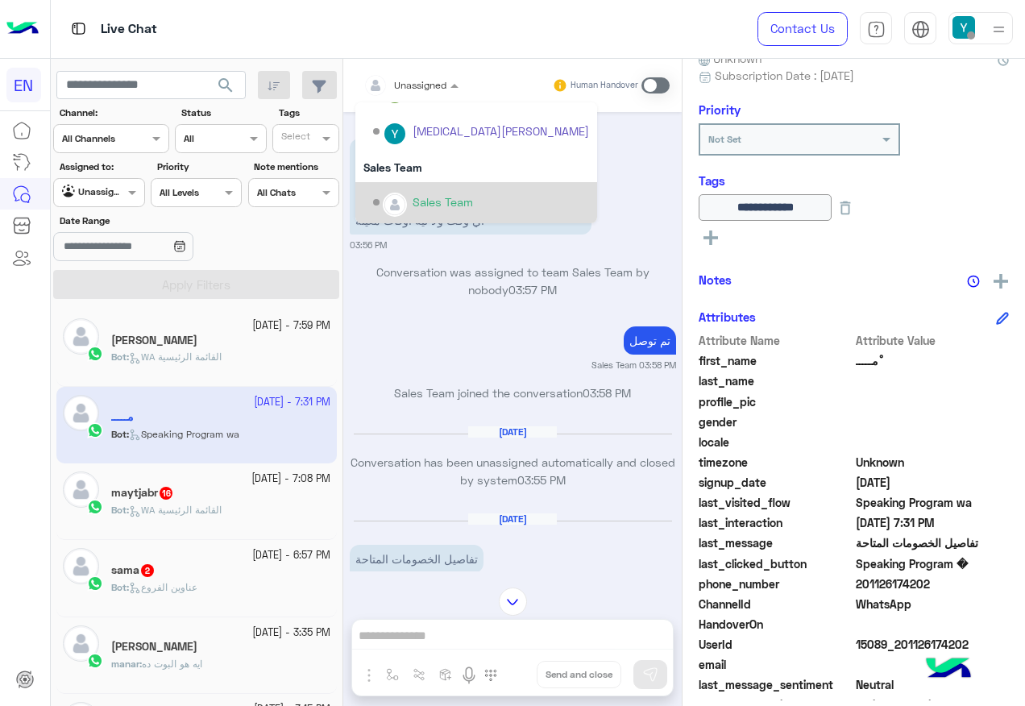
click at [431, 184] on div "Sales Team" at bounding box center [476, 202] width 242 height 41
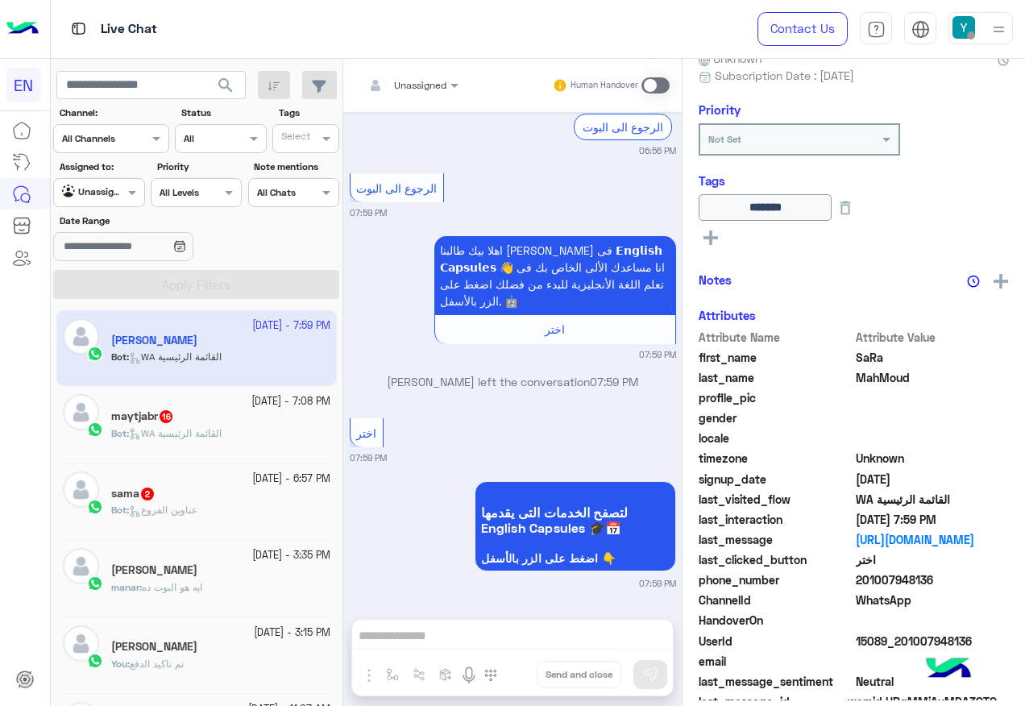
click at [235, 426] on div "Bot : WA القائمة الرئيسية" at bounding box center [220, 440] width 219 height 28
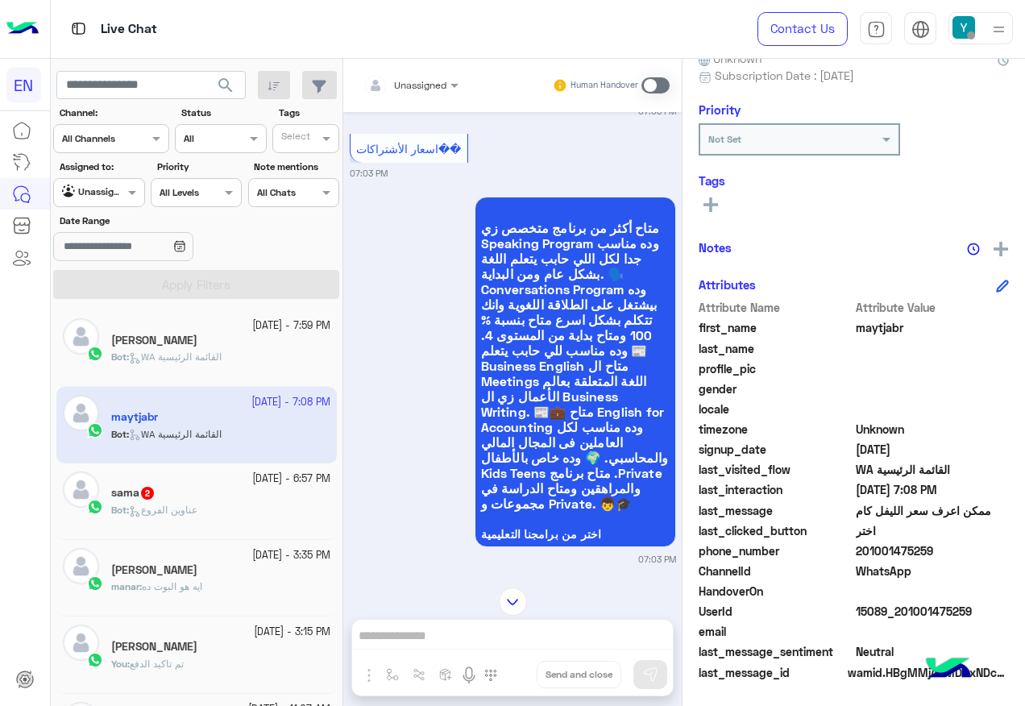
click at [446, 81] on div at bounding box center [410, 82] width 111 height 15
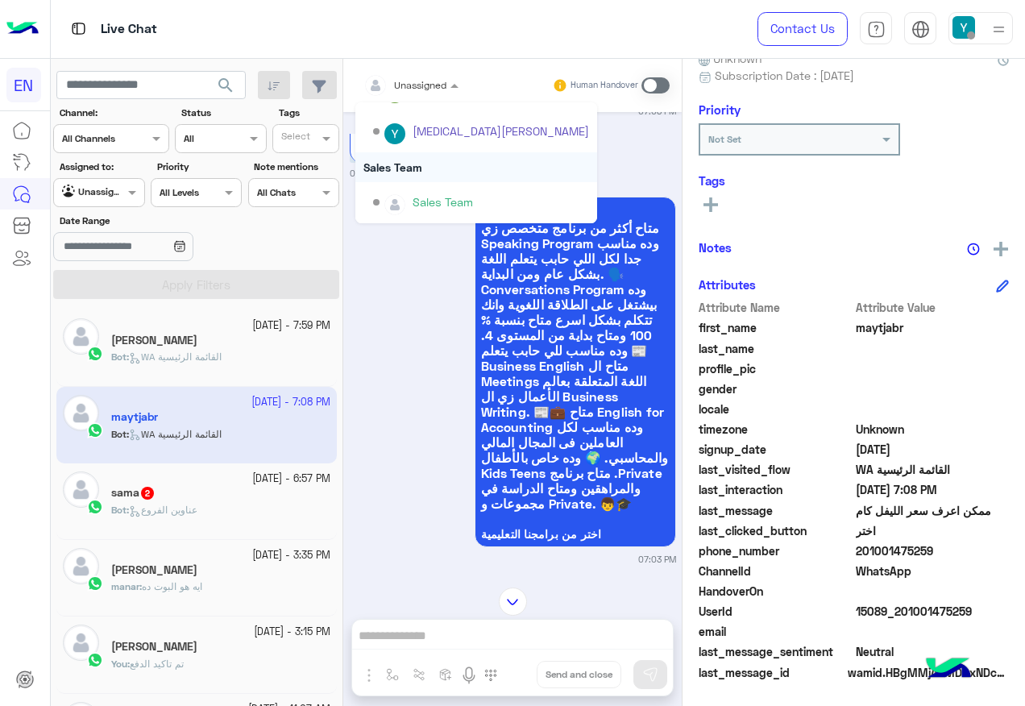
click at [451, 173] on div "Sales Team" at bounding box center [476, 167] width 242 height 30
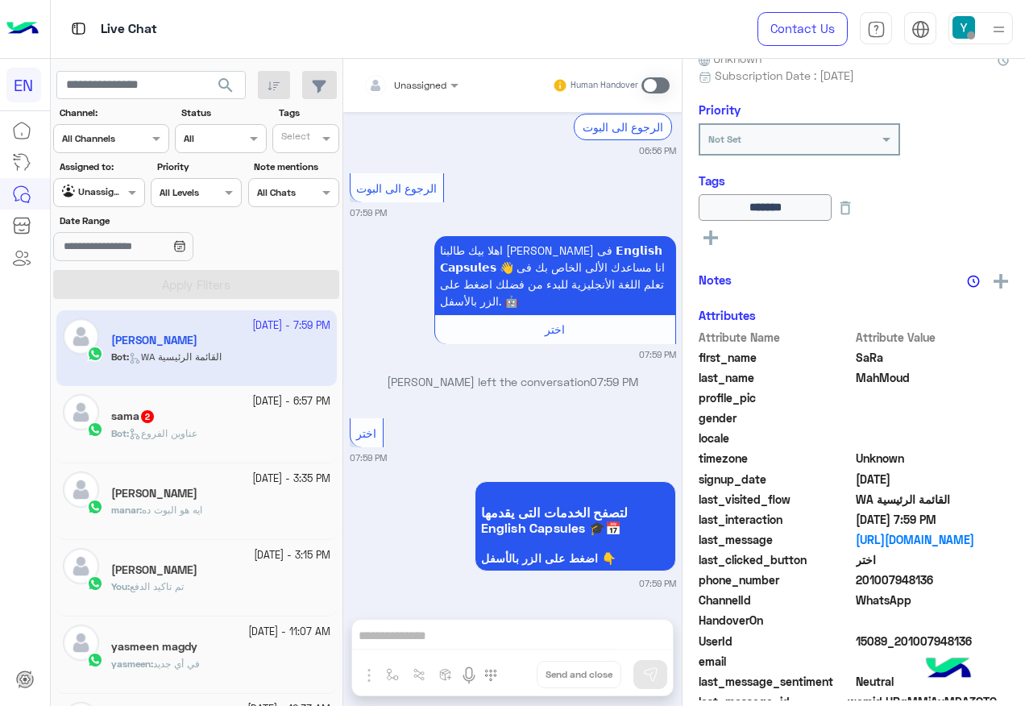
click at [265, 419] on div "sama 2" at bounding box center [220, 417] width 219 height 17
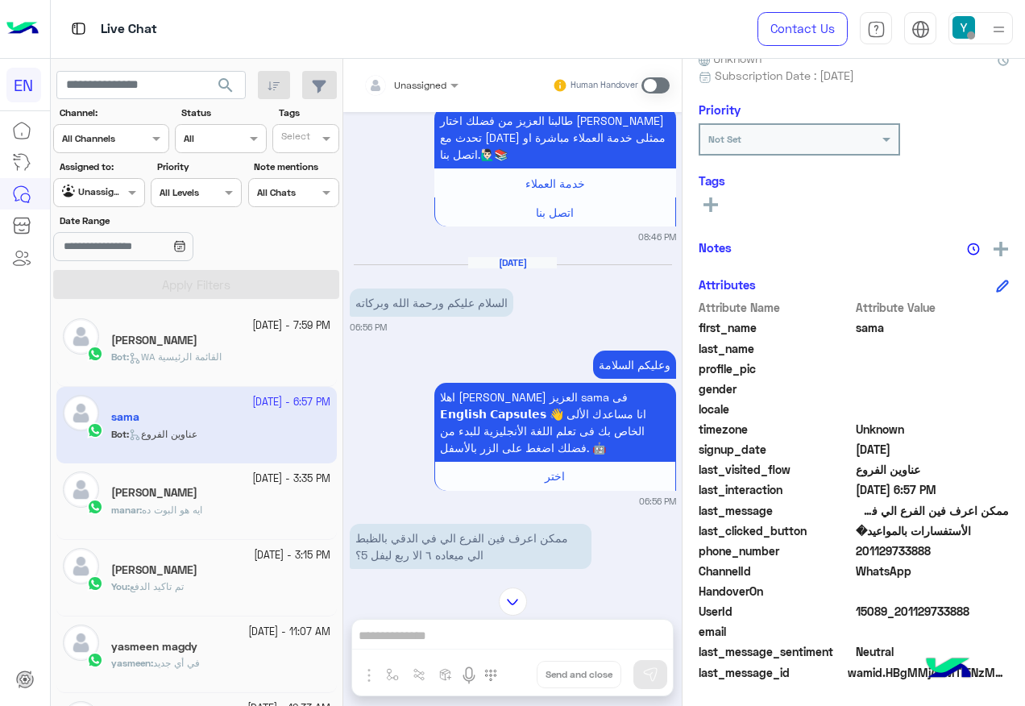
drag, startPoint x: 859, startPoint y: 551, endPoint x: 975, endPoint y: 562, distance: 115.8
click at [975, 562] on div "Attribute Name Attribute Value first_name sama last_name profile_pic gender loc…" at bounding box center [854, 491] width 310 height 385
drag, startPoint x: 975, startPoint y: 562, endPoint x: 958, endPoint y: 556, distance: 17.8
click at [958, 556] on span "201129733888" at bounding box center [933, 551] width 154 height 17
drag, startPoint x: 861, startPoint y: 551, endPoint x: 935, endPoint y: 551, distance: 74.2
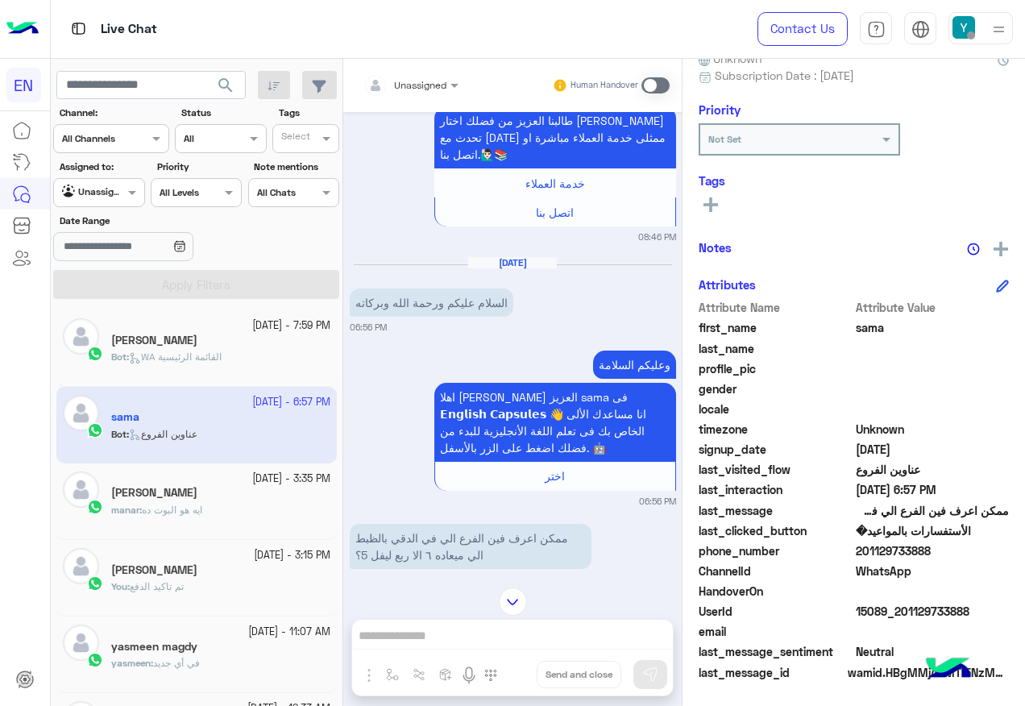
click at [935, 551] on span "201129733888" at bounding box center [933, 551] width 154 height 17
copy span "01129733888"
click at [717, 202] on icon at bounding box center [711, 204] width 15 height 15
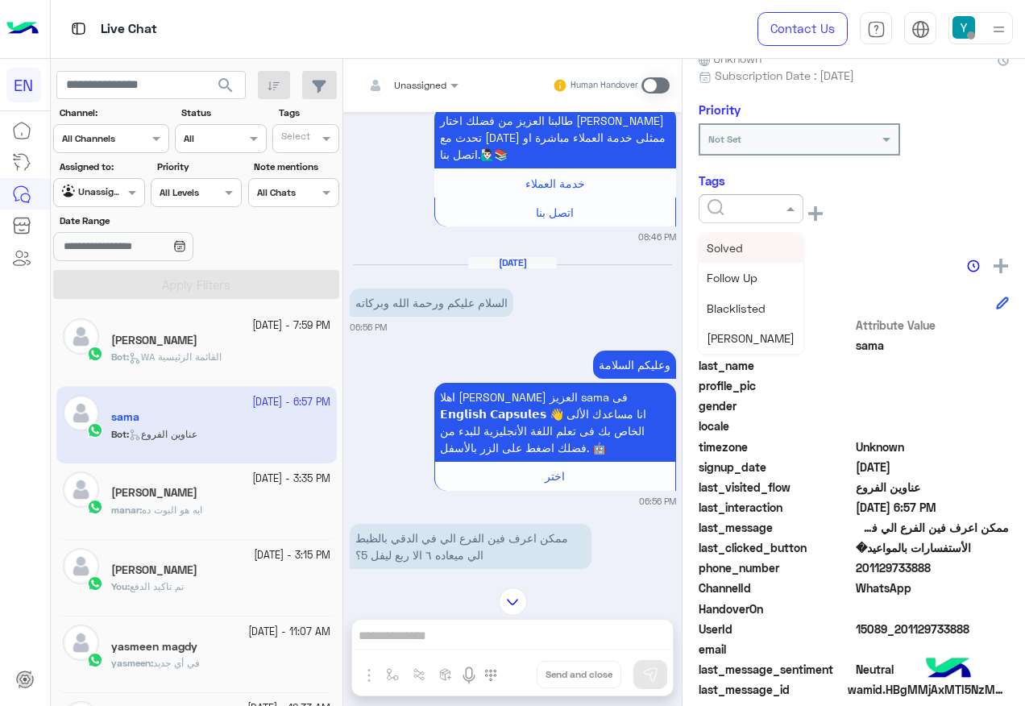
click at [725, 208] on input "text" at bounding box center [732, 207] width 49 height 15
click at [746, 252] on div "Solved" at bounding box center [751, 248] width 105 height 30
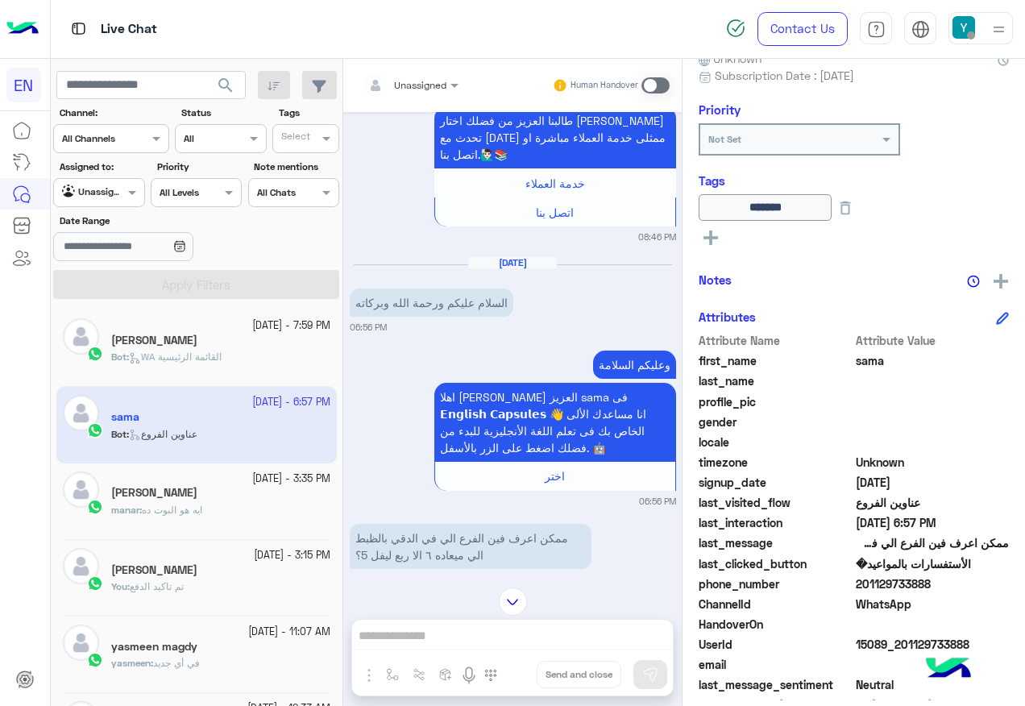
click at [73, 187] on input "text" at bounding box center [80, 191] width 37 height 15
click at [102, 210] on div "All" at bounding box center [100, 225] width 94 height 30
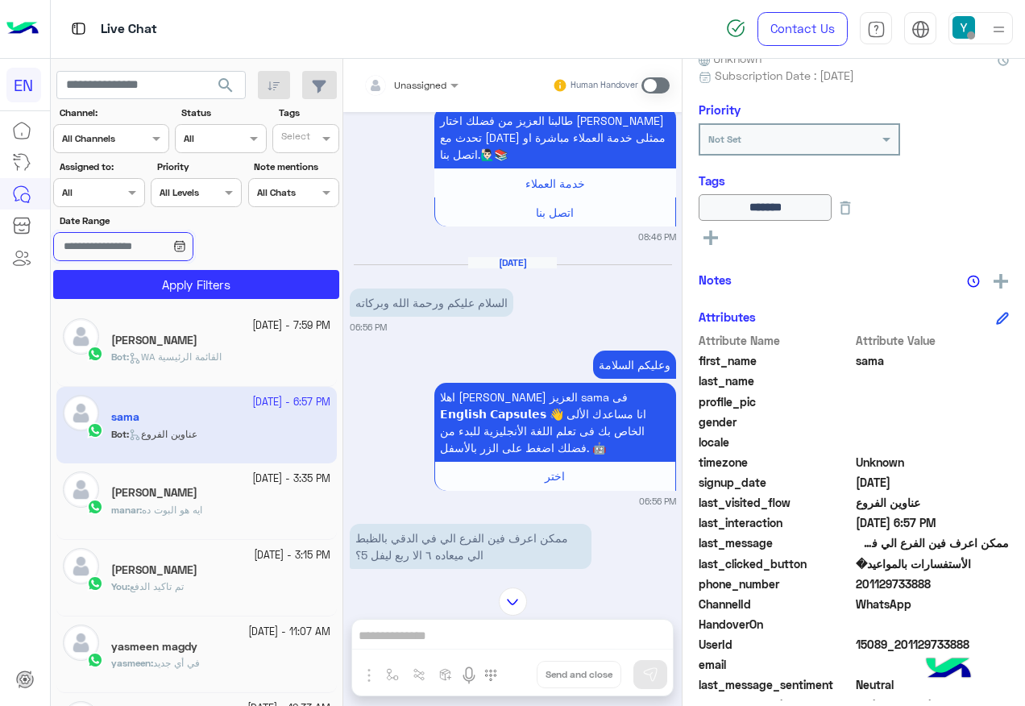
click at [111, 256] on input "Date Range" at bounding box center [122, 246] width 139 height 29
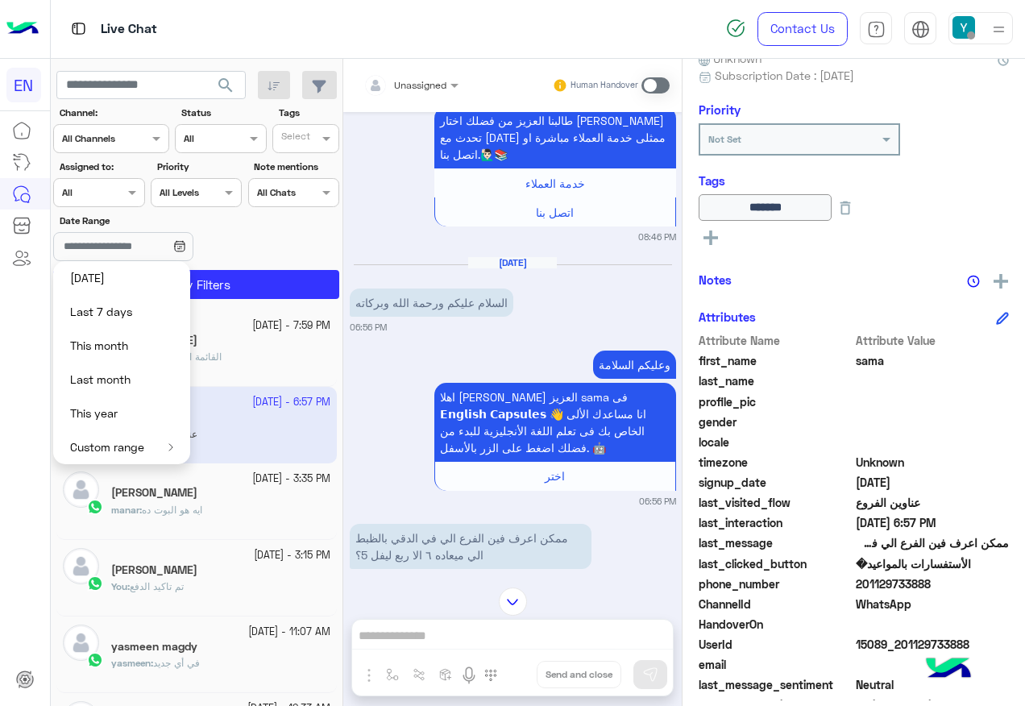
click at [243, 303] on app-inbox-users-filters "search Channel: Channel All Channels Status Channel All Tags Select Assigned to…" at bounding box center [197, 182] width 293 height 247
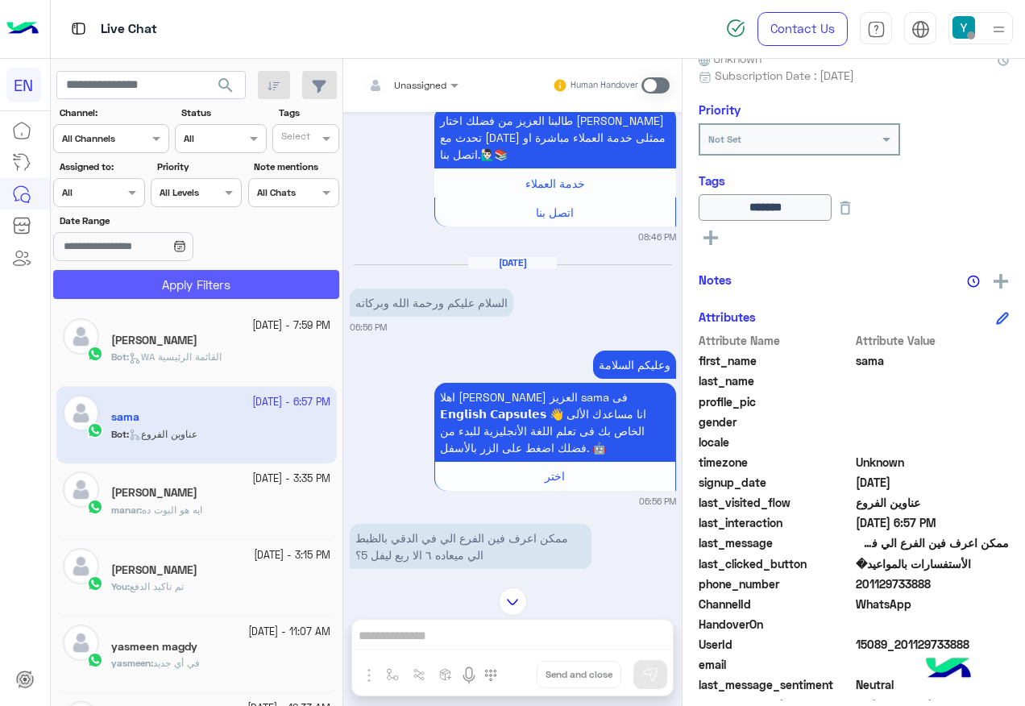
click at [239, 291] on button "Apply Filters" at bounding box center [196, 284] width 286 height 29
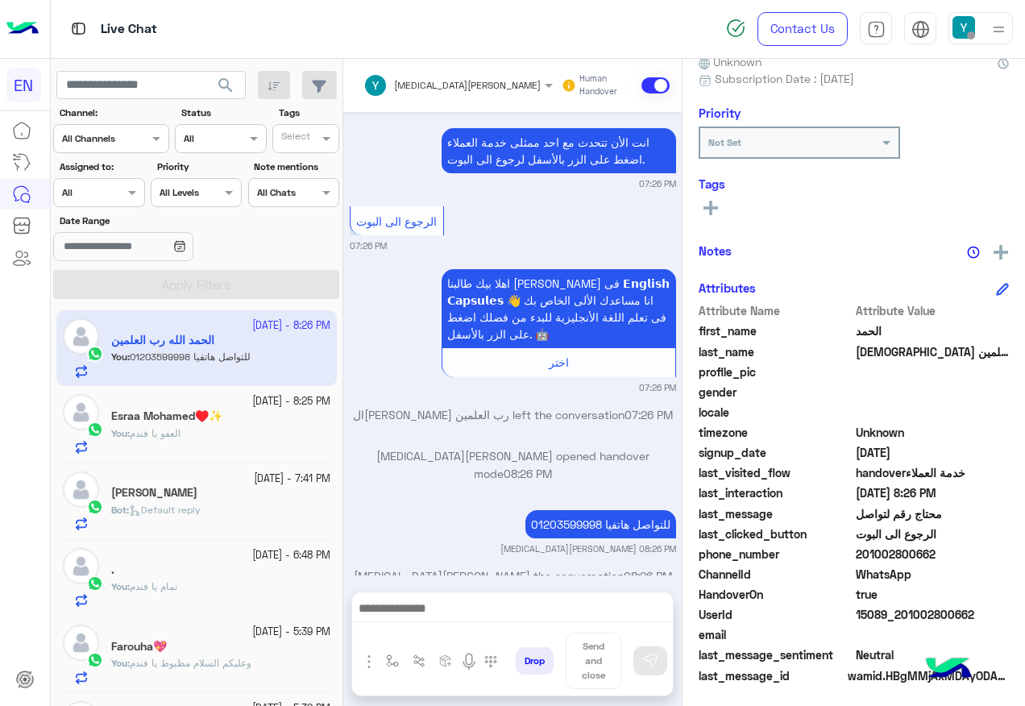
scroll to position [162, 0]
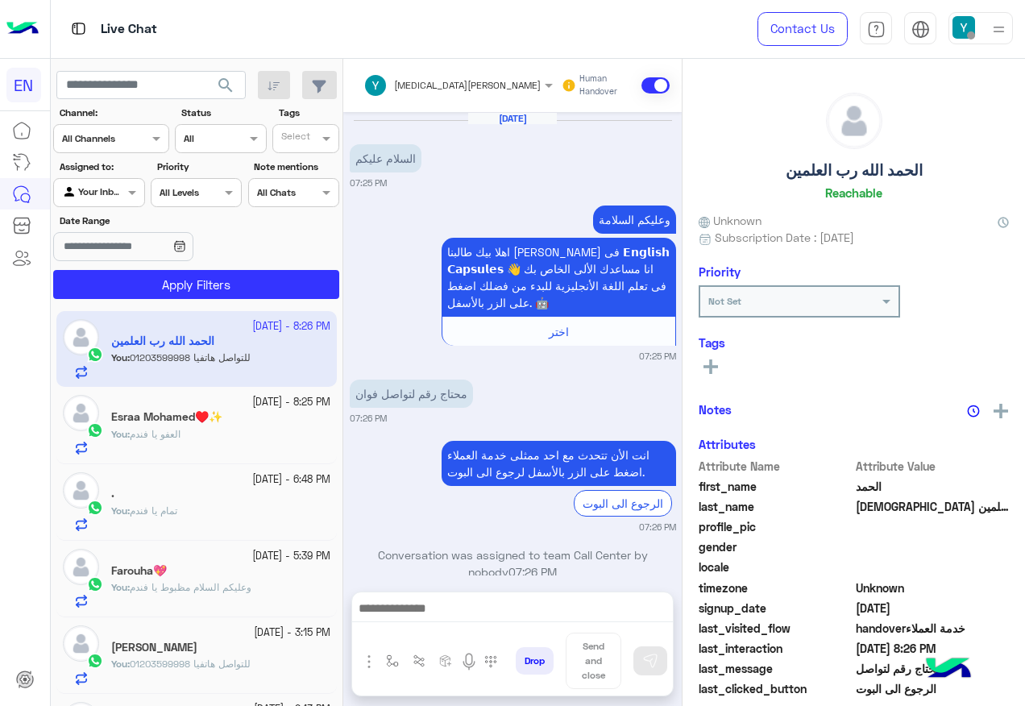
scroll to position [663, 0]
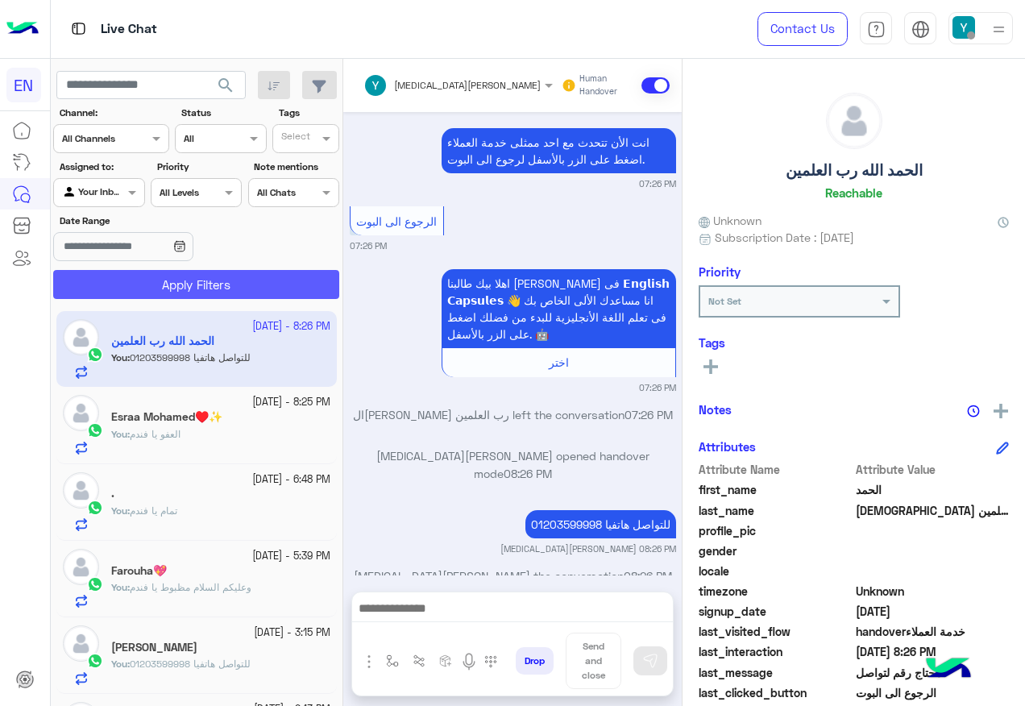
click at [244, 276] on button "Apply Filters" at bounding box center [196, 284] width 286 height 29
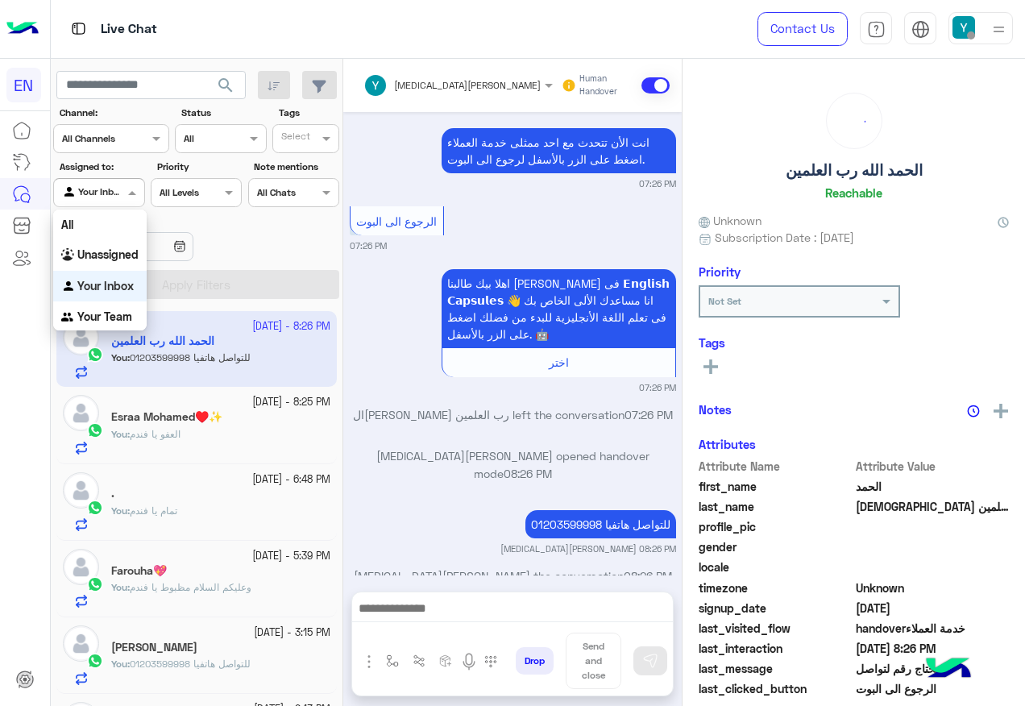
click at [103, 200] on div "Your Inbox" at bounding box center [92, 193] width 61 height 16
click at [114, 231] on div "All" at bounding box center [100, 225] width 94 height 30
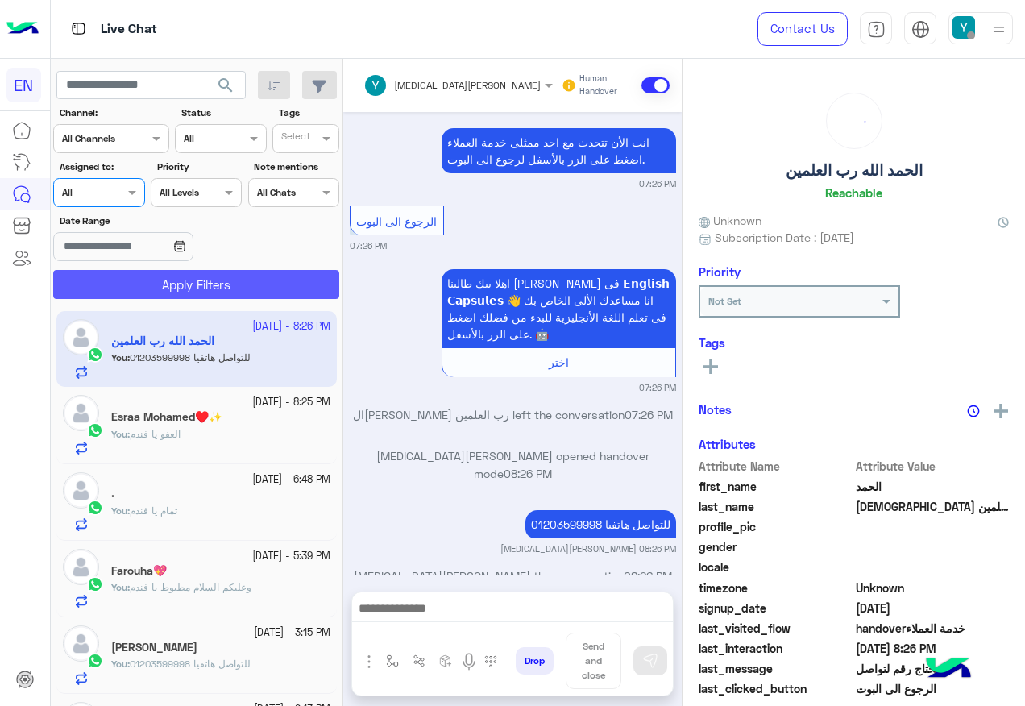
click at [152, 276] on button "Apply Filters" at bounding box center [196, 284] width 286 height 29
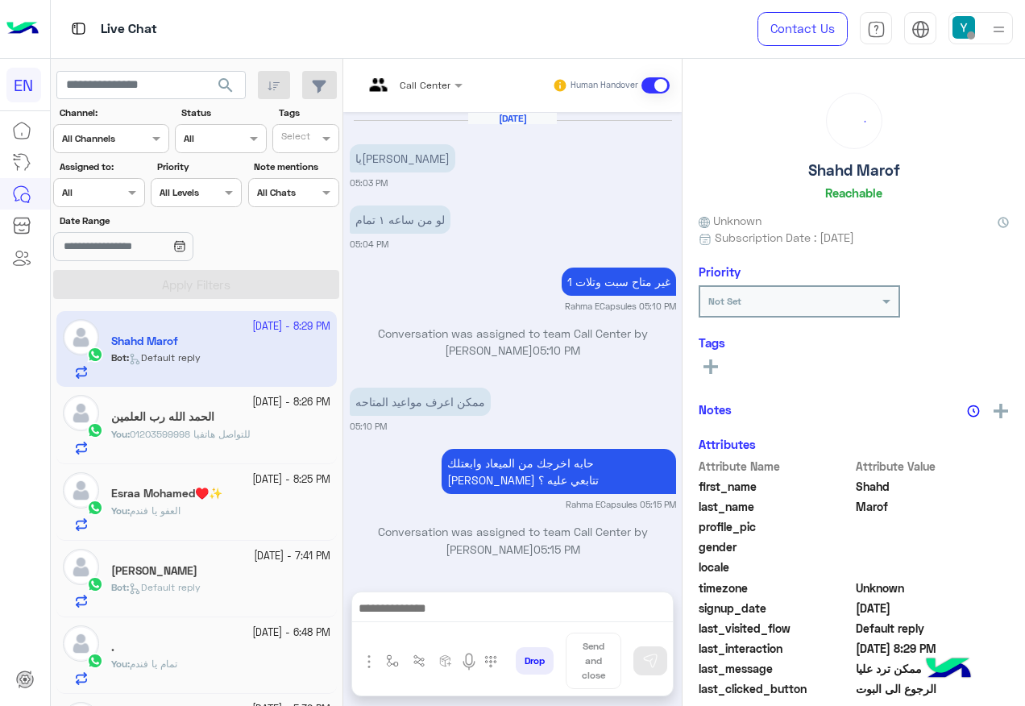
scroll to position [1098, 0]
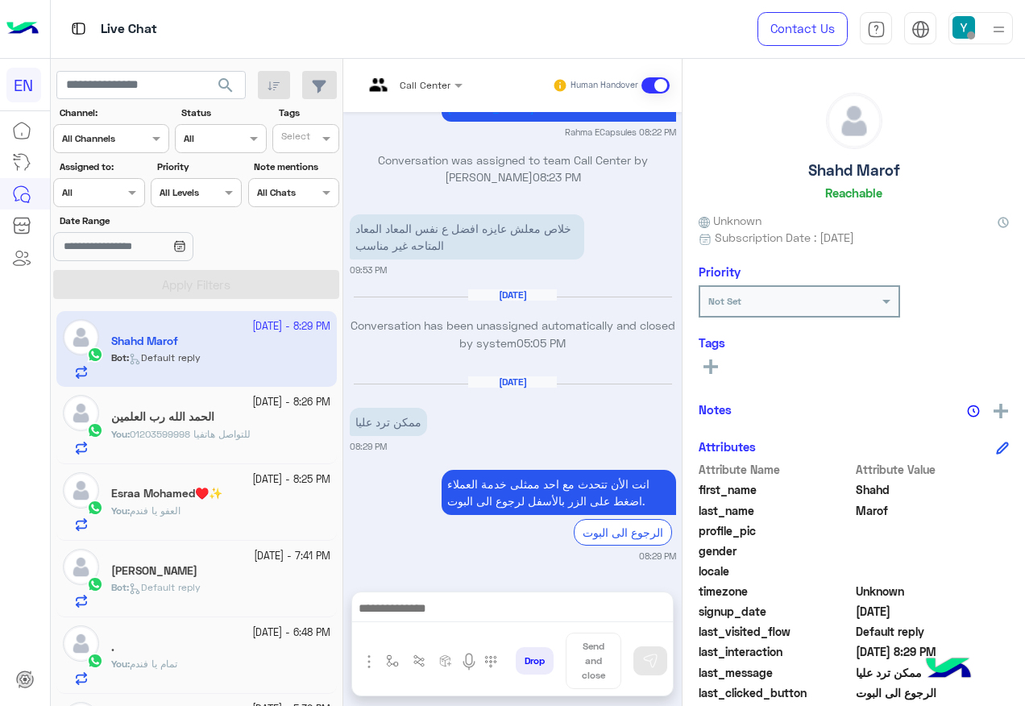
drag, startPoint x: 103, startPoint y: 193, endPoint x: 108, endPoint y: 208, distance: 16.1
click at [107, 199] on div "Agent Filter All" at bounding box center [88, 192] width 69 height 15
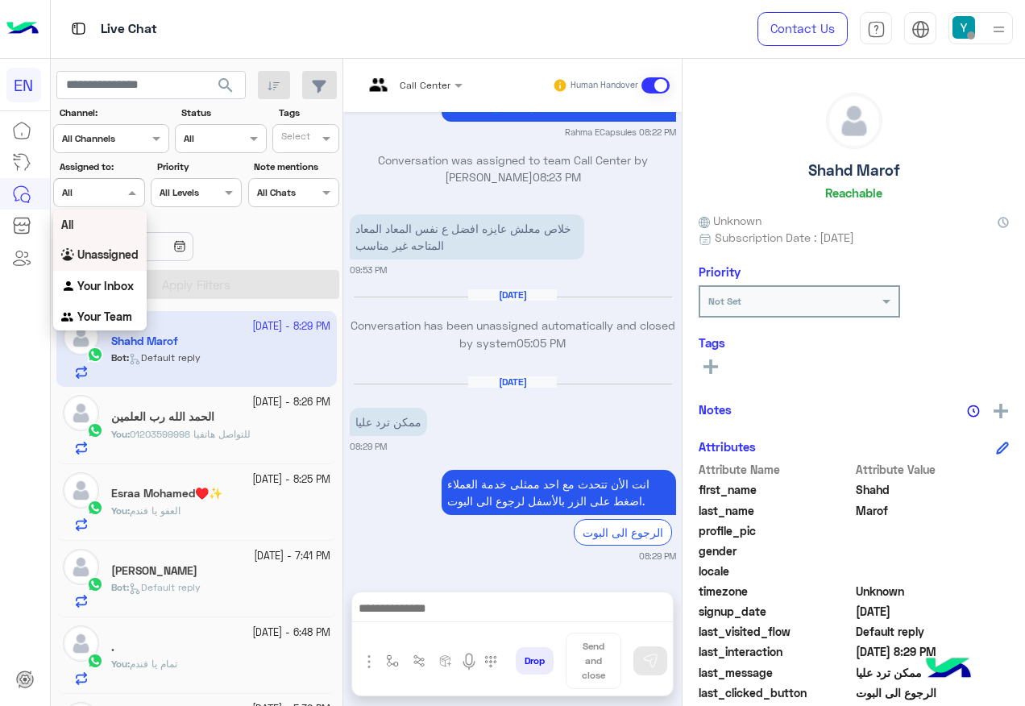
click at [111, 260] on b "Unassigned" at bounding box center [107, 254] width 61 height 14
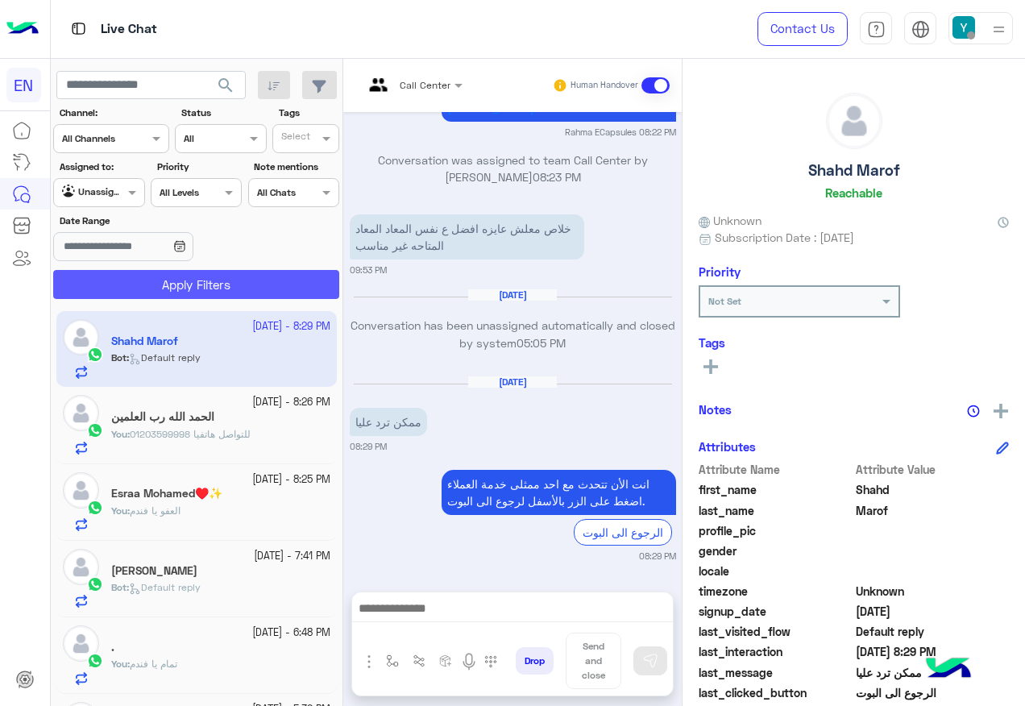
click at [117, 281] on button "Apply Filters" at bounding box center [196, 284] width 286 height 29
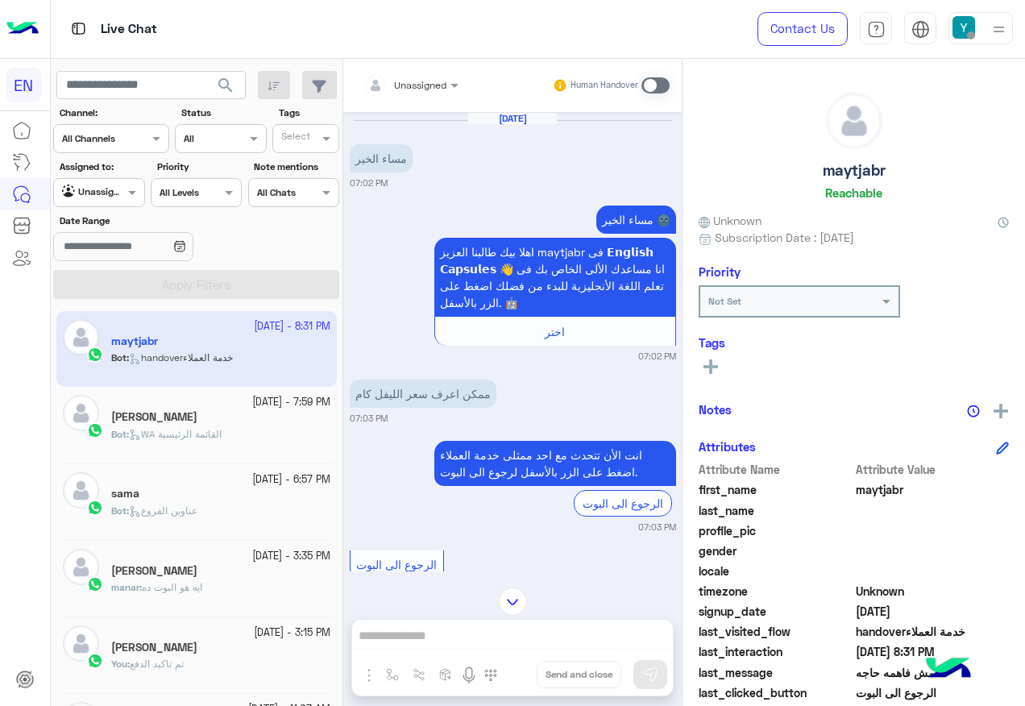
click at [397, 89] on span "Unassigned" at bounding box center [420, 85] width 52 height 12
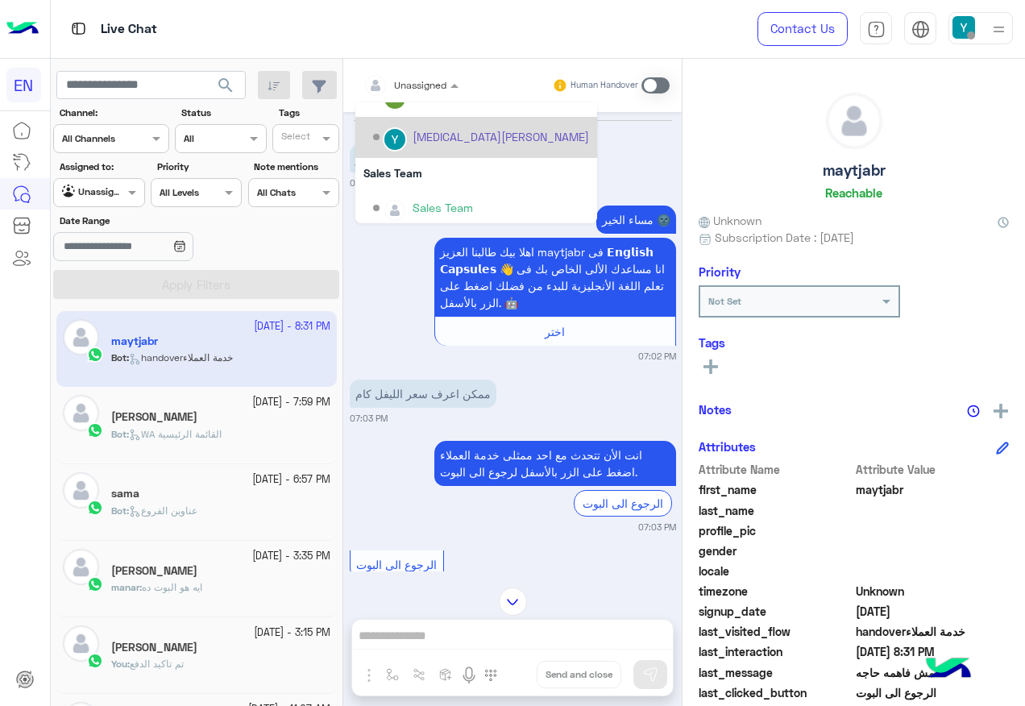
scroll to position [268, 0]
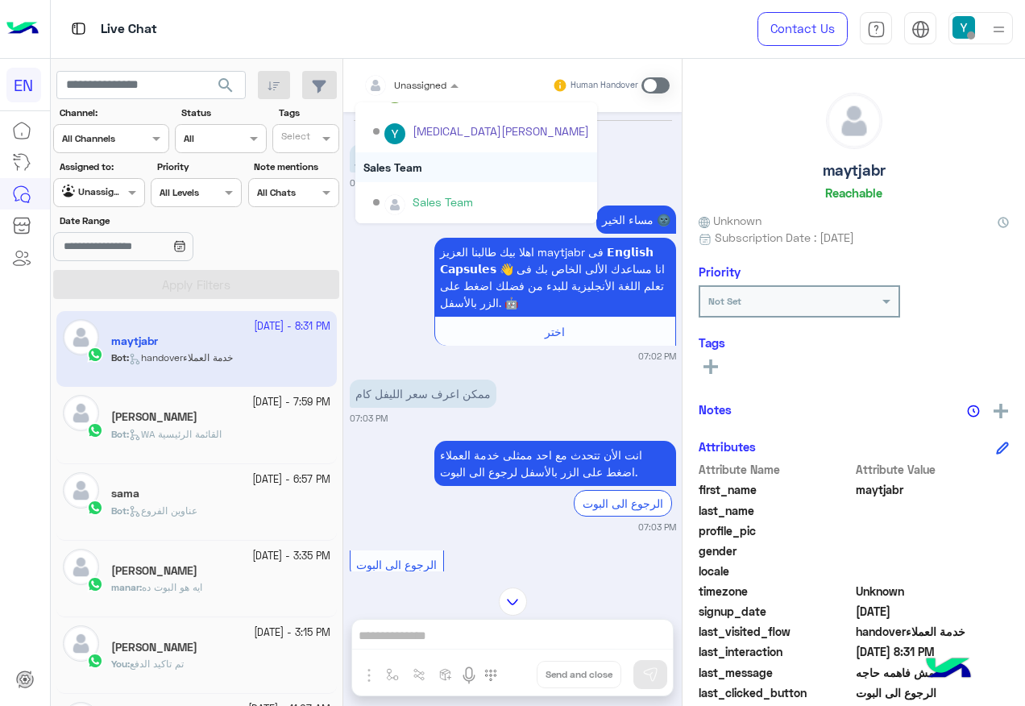
click at [416, 177] on div "Sales Team" at bounding box center [476, 167] width 242 height 30
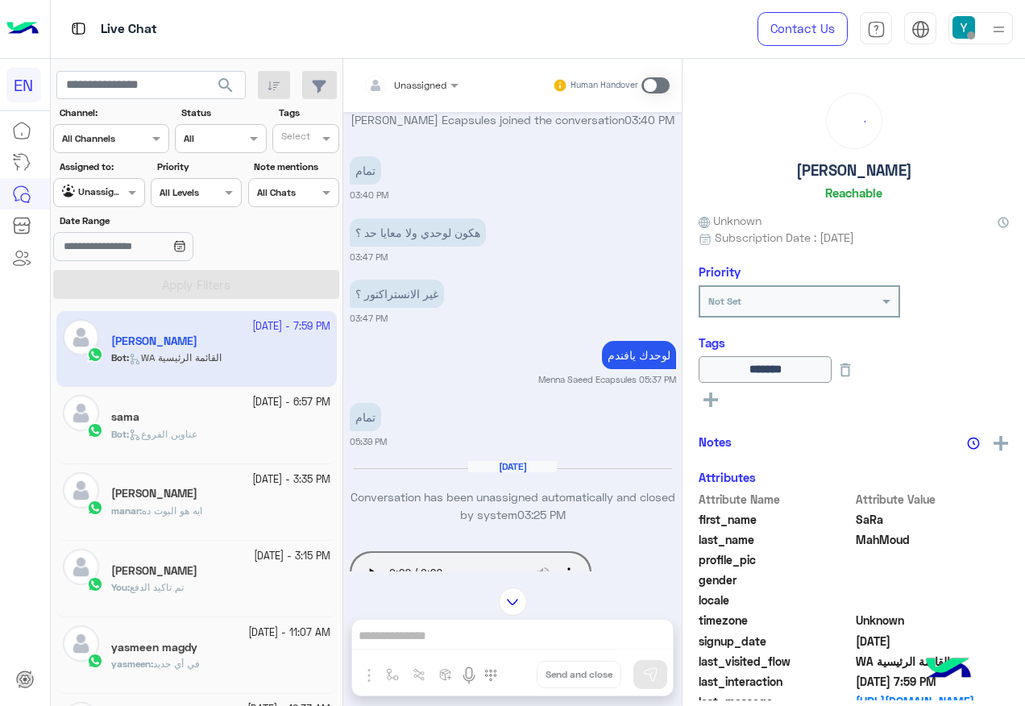
scroll to position [631, 0]
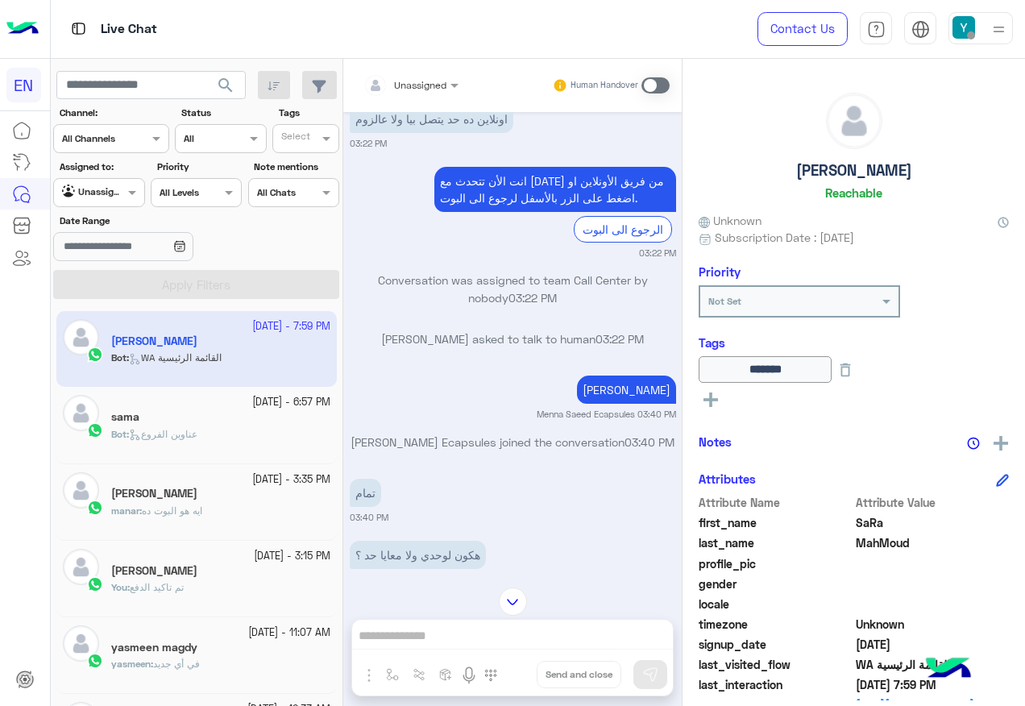
click at [214, 424] on div "sama" at bounding box center [220, 418] width 219 height 17
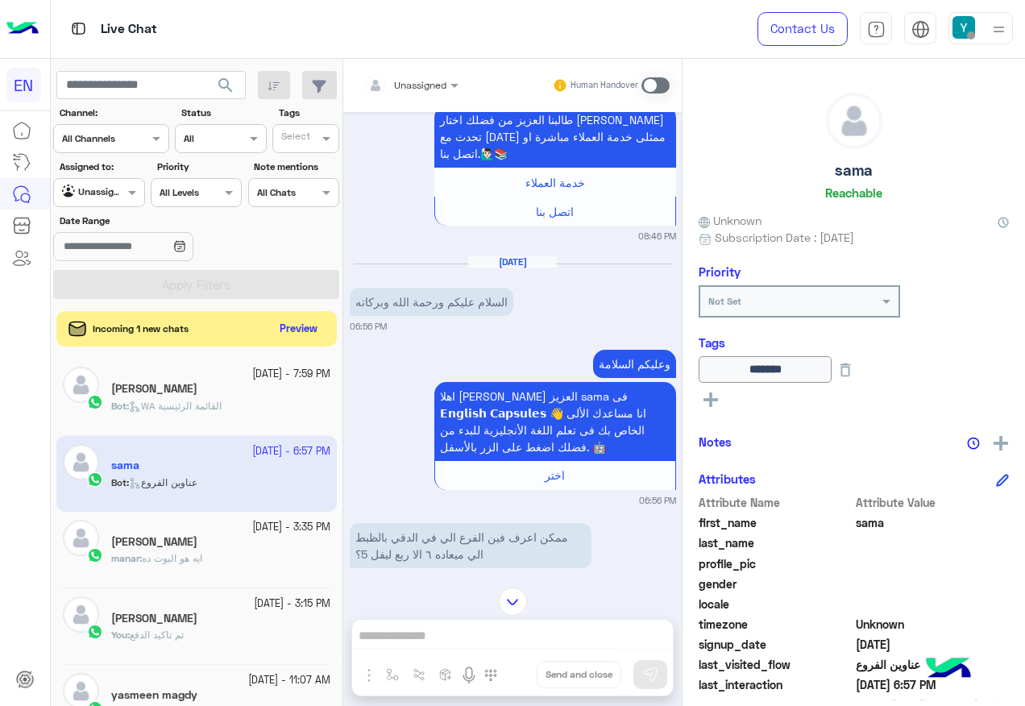
scroll to position [1286, 0]
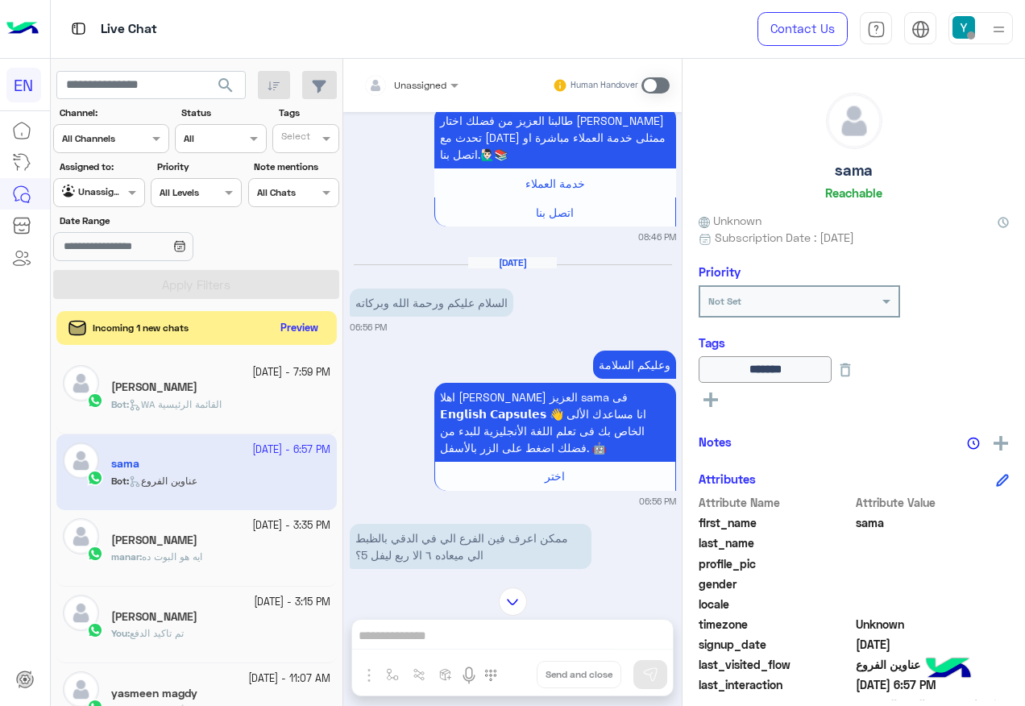
click at [275, 325] on button "Preview" at bounding box center [300, 329] width 50 height 22
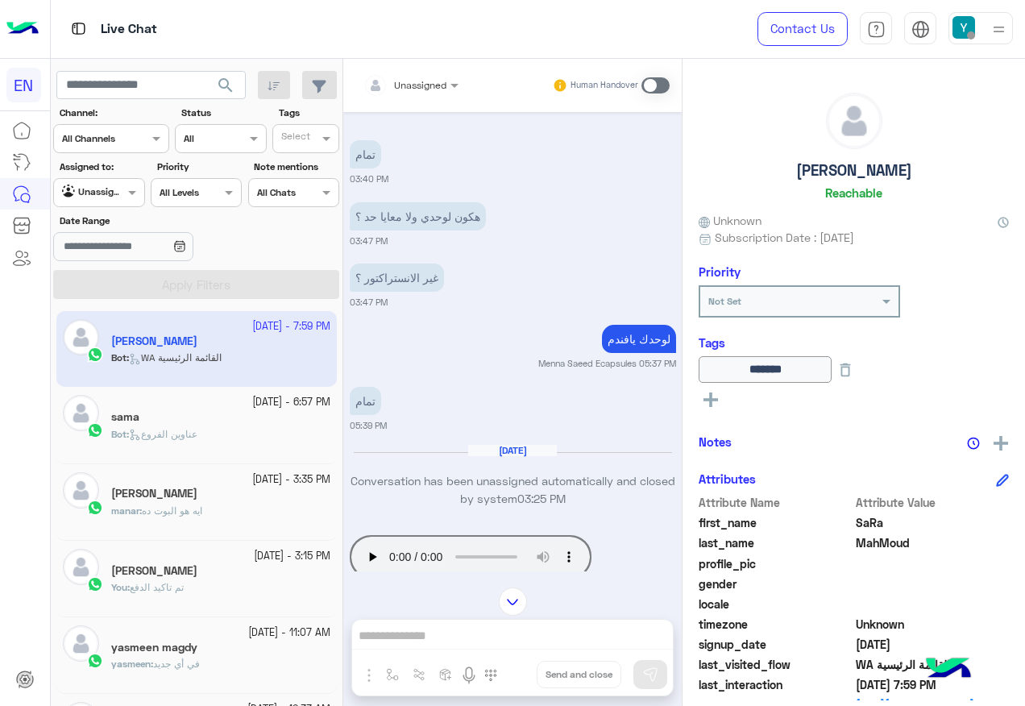
scroll to position [954, 0]
